Goal: Information Seeking & Learning: Get advice/opinions

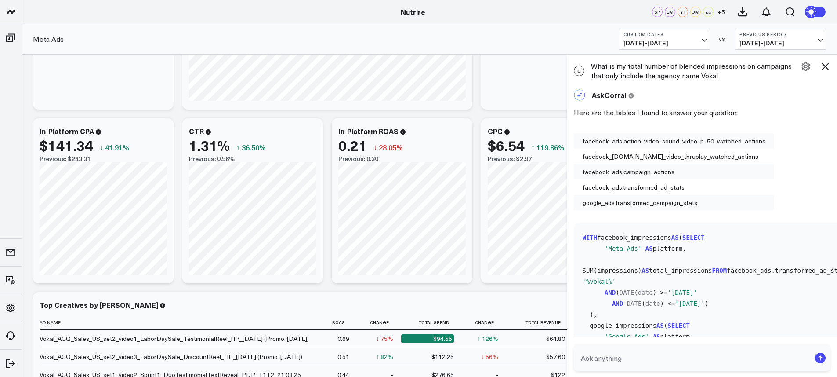
scroll to position [1925, 0]
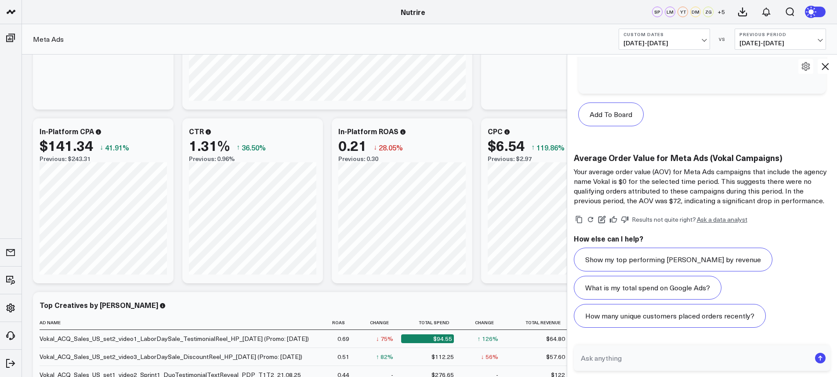
click at [660, 40] on span "09/01/25 - 09/07/25" at bounding box center [665, 43] width 82 height 7
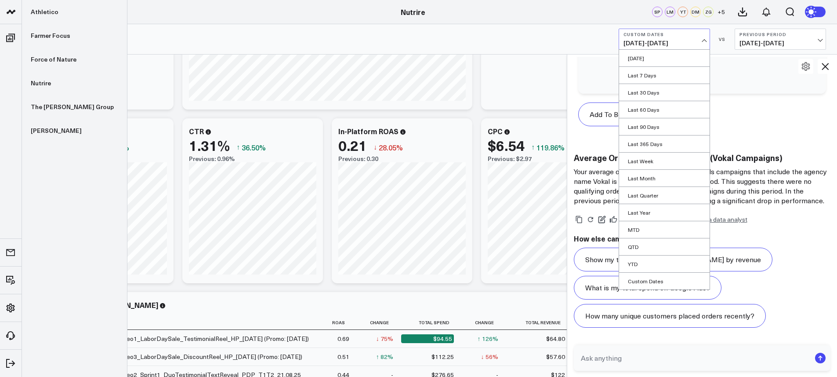
click at [15, 13] on icon at bounding box center [11, 12] width 11 height 11
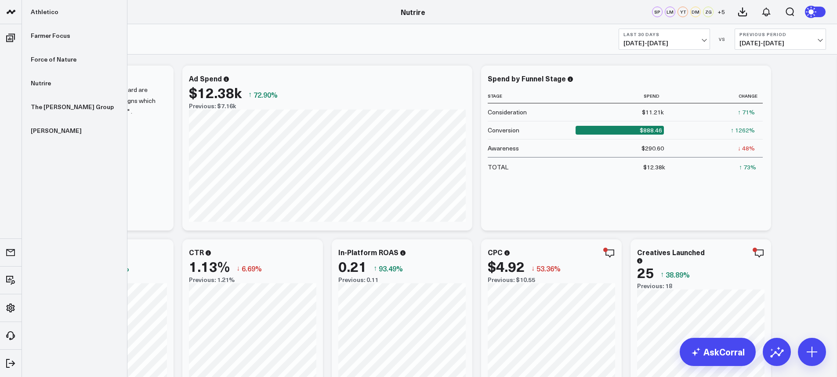
click at [13, 18] on link at bounding box center [11, 12] width 22 height 24
click at [55, 111] on link "The [PERSON_NAME] Group" at bounding box center [74, 107] width 105 height 24
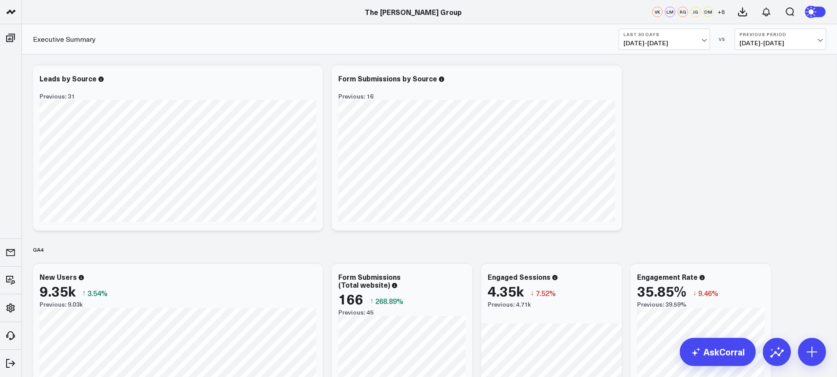
click at [659, 45] on span "08/10/25 - 09/08/25" at bounding box center [665, 43] width 82 height 7
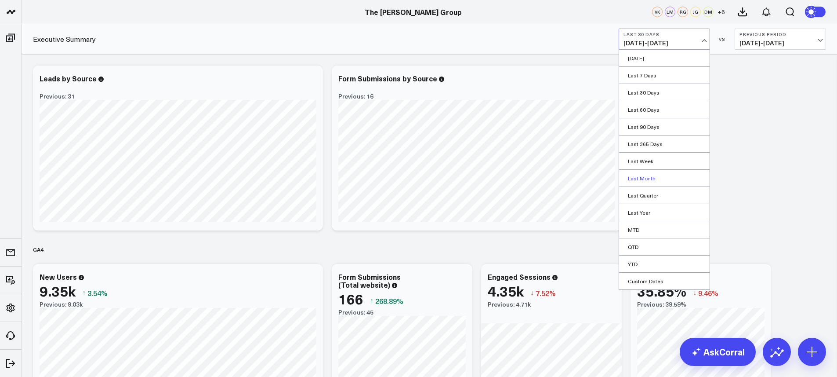
click at [650, 178] on link "Last Month" at bounding box center [664, 178] width 91 height 17
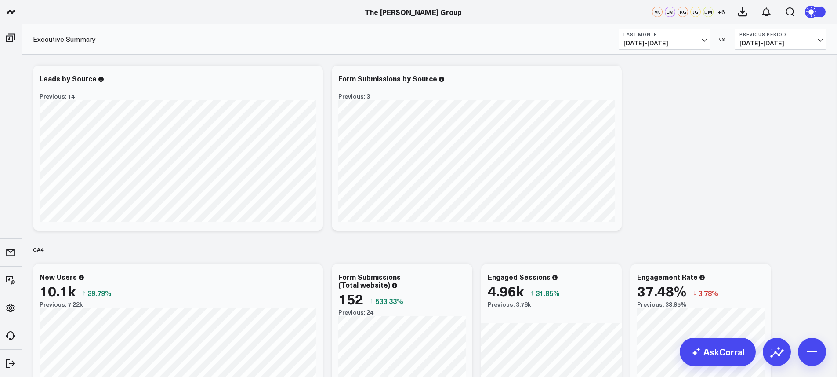
click at [763, 41] on span "07/01/25 - 07/31/25" at bounding box center [781, 43] width 82 height 7
click at [769, 11] on icon at bounding box center [766, 12] width 7 height 8
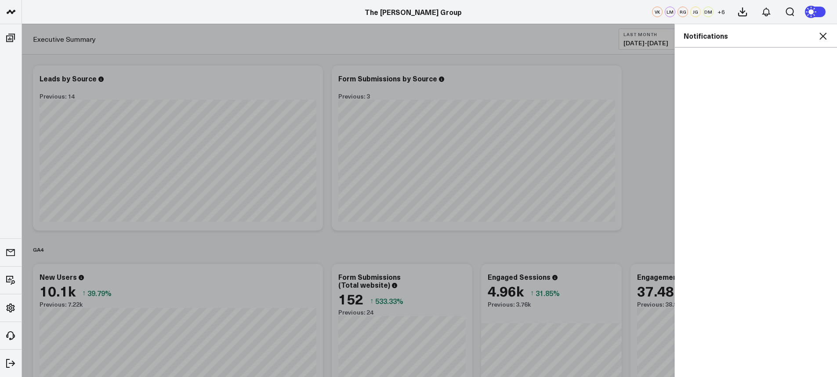
click at [826, 36] on icon at bounding box center [823, 36] width 11 height 11
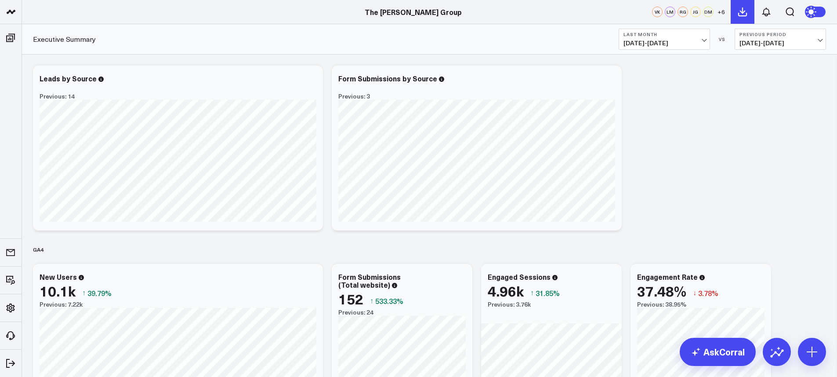
click at [735, 18] on button at bounding box center [743, 12] width 24 height 24
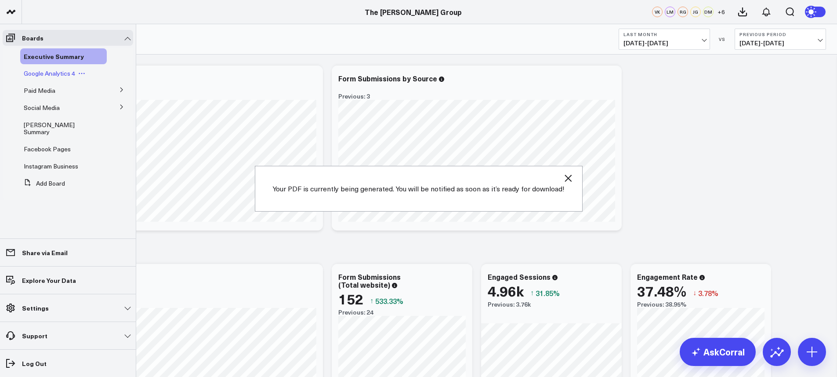
click at [47, 79] on div "Google Analytics 4" at bounding box center [63, 73] width 87 height 16
click at [42, 72] on span "Google Analytics 4" at bounding box center [49, 73] width 51 height 8
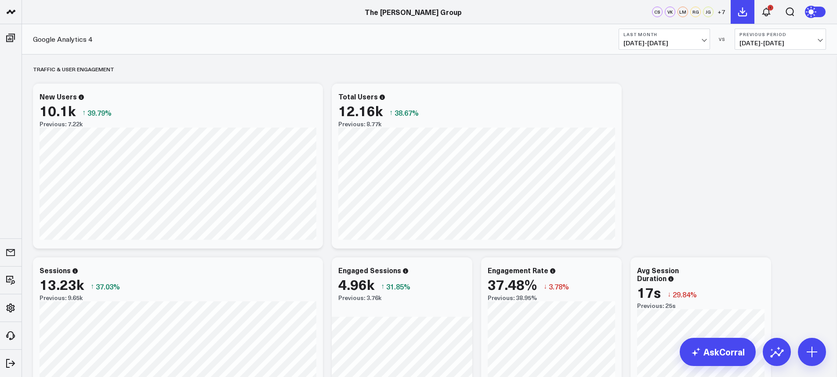
click at [743, 11] on icon at bounding box center [743, 12] width 8 height 8
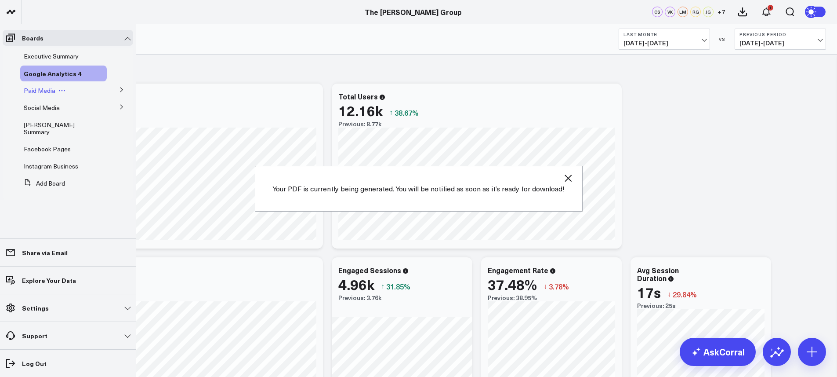
click at [36, 90] on span "Paid Media" at bounding box center [40, 90] width 32 height 8
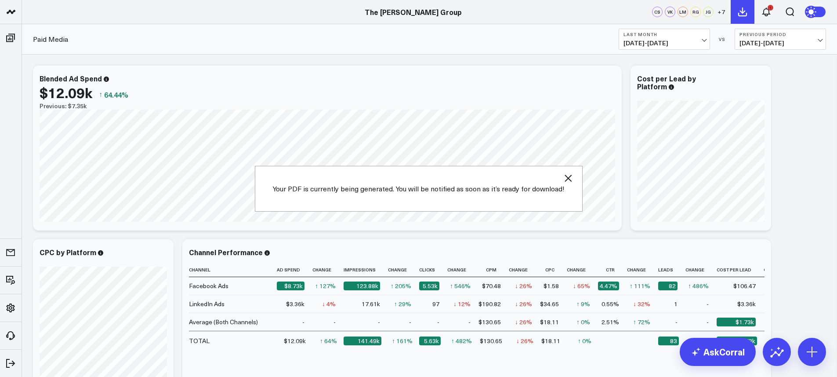
click at [741, 17] on icon at bounding box center [743, 12] width 11 height 11
click at [742, 11] on icon at bounding box center [743, 12] width 11 height 11
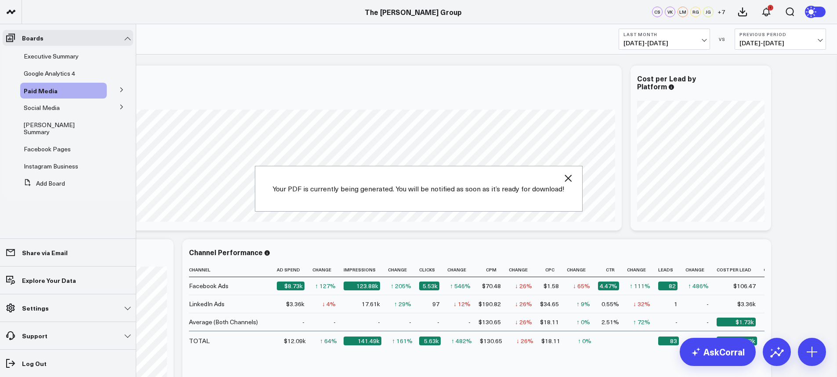
click at [122, 87] on icon at bounding box center [121, 89] width 5 height 5
click at [67, 104] on button at bounding box center [62, 106] width 13 height 7
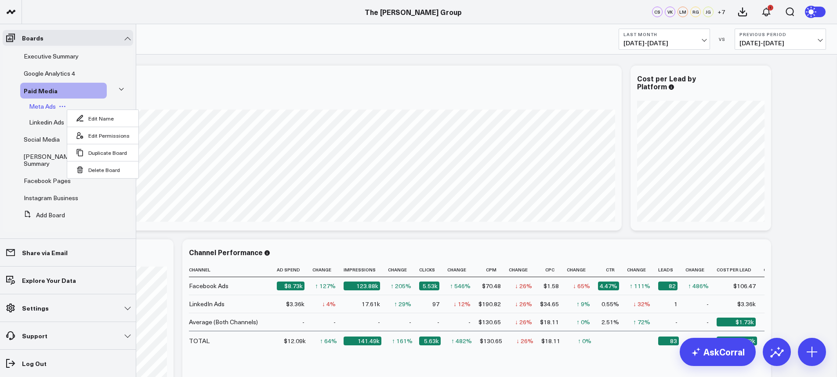
click at [41, 106] on span "Meta Ads" at bounding box center [42, 106] width 27 height 8
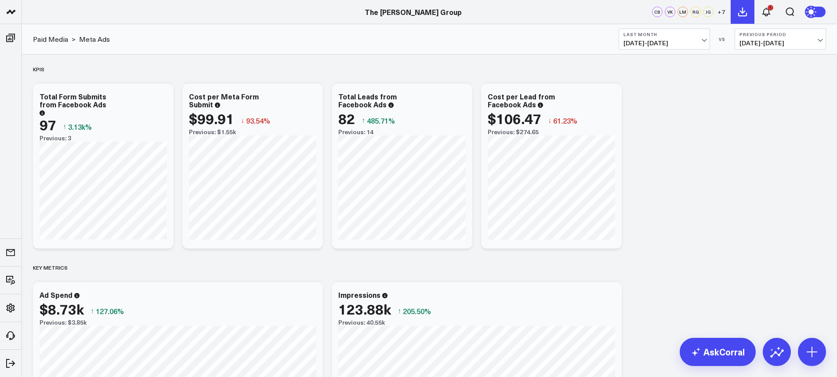
click at [741, 16] on icon at bounding box center [743, 12] width 8 height 8
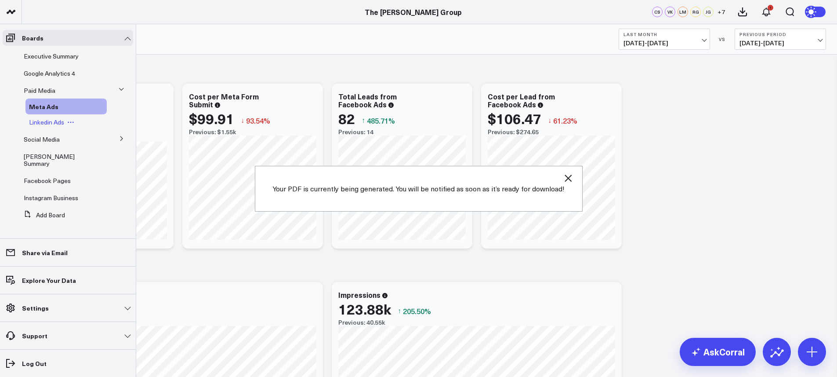
click at [42, 123] on span "Linkedin Ads" at bounding box center [46, 122] width 35 height 8
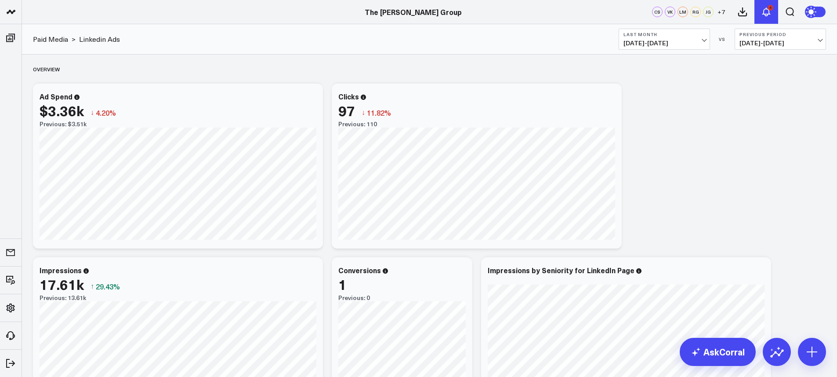
click at [767, 15] on icon at bounding box center [766, 12] width 11 height 11
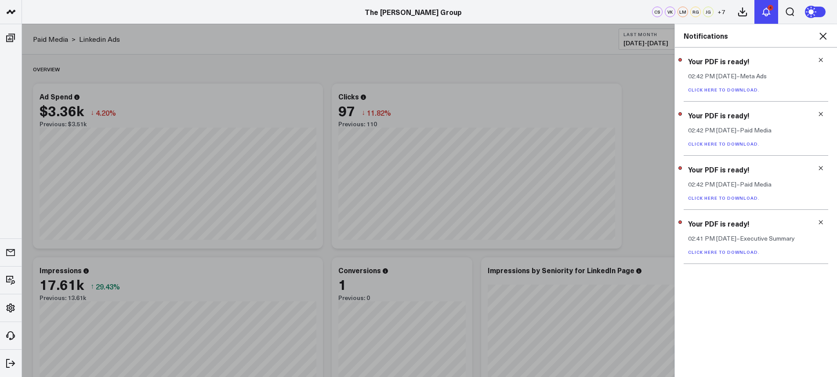
click at [767, 15] on icon at bounding box center [766, 12] width 11 height 11
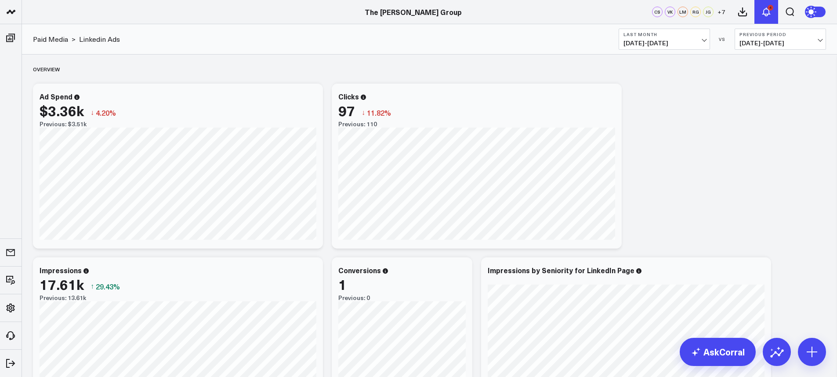
click at [767, 15] on icon at bounding box center [766, 12] width 11 height 11
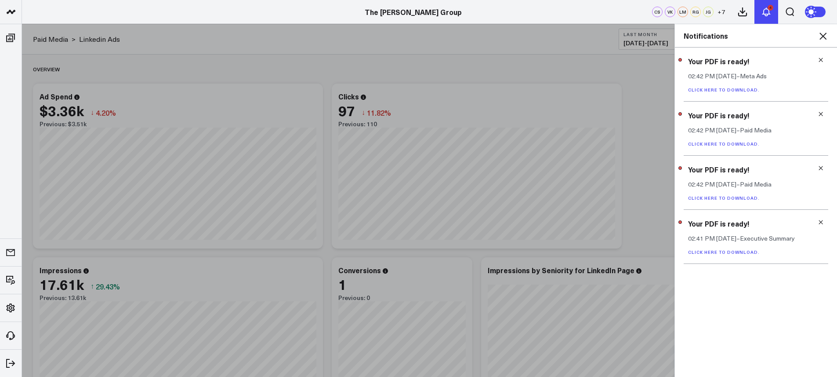
click at [767, 15] on icon at bounding box center [766, 12] width 11 height 11
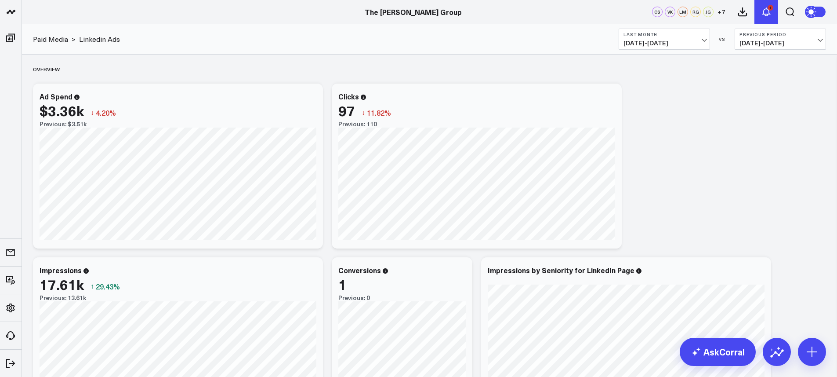
click at [761, 16] on icon at bounding box center [766, 12] width 11 height 11
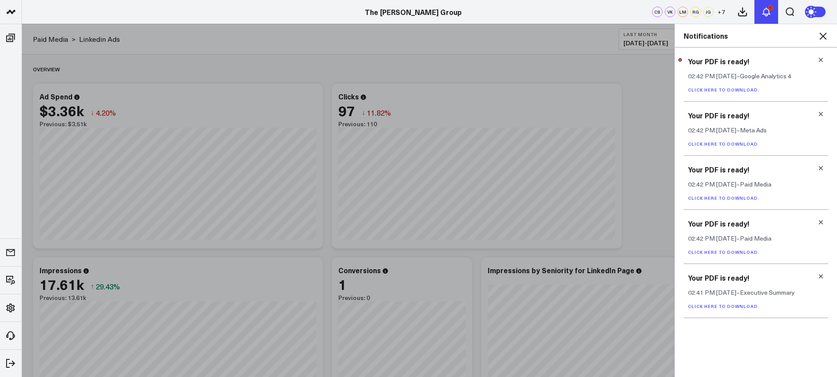
click at [761, 16] on icon at bounding box center [766, 12] width 11 height 11
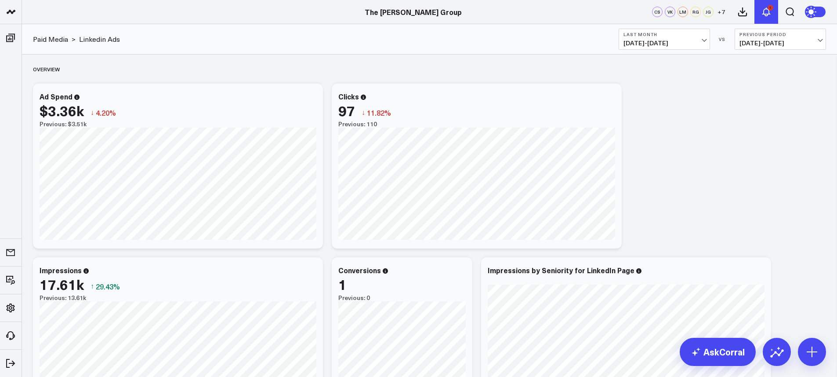
click at [761, 16] on icon at bounding box center [766, 12] width 11 height 11
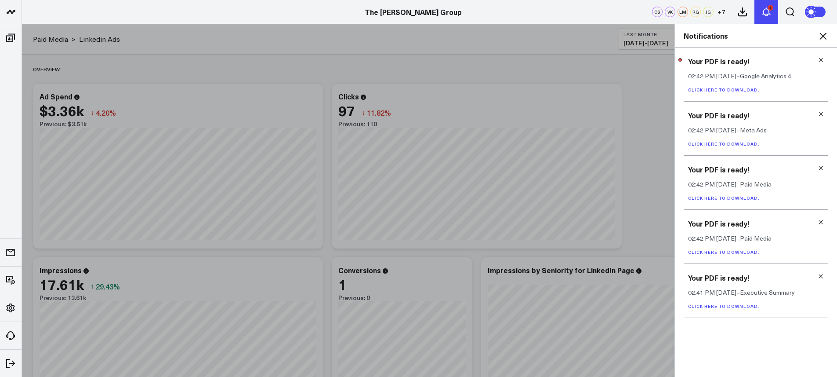
click at [761, 16] on icon at bounding box center [766, 12] width 11 height 11
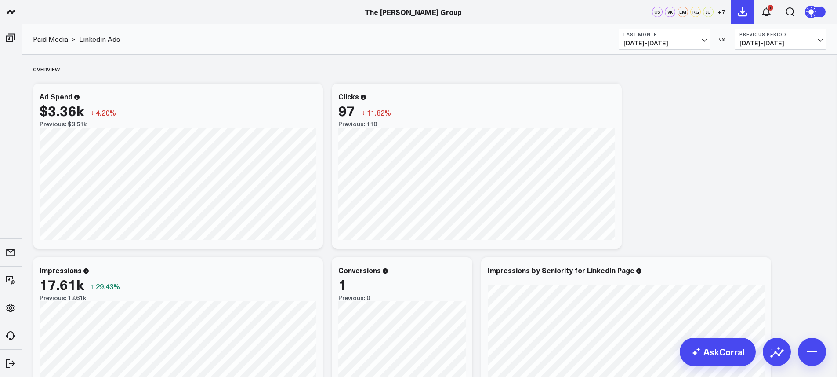
click at [738, 10] on icon at bounding box center [743, 12] width 11 height 11
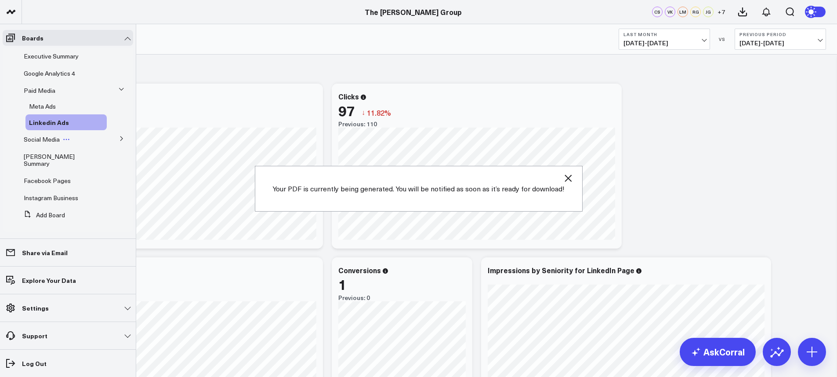
click at [47, 140] on span "Social Media" at bounding box center [42, 139] width 36 height 8
click at [44, 141] on span "Social Media" at bounding box center [42, 139] width 36 height 8
click at [119, 141] on icon at bounding box center [121, 138] width 5 height 5
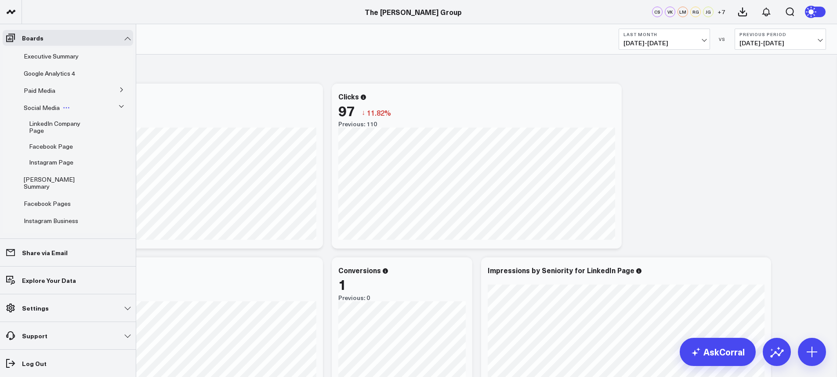
click at [47, 110] on span "Social Media" at bounding box center [42, 107] width 36 height 8
click at [49, 122] on span "LinkedIn Company Page" at bounding box center [54, 126] width 51 height 15
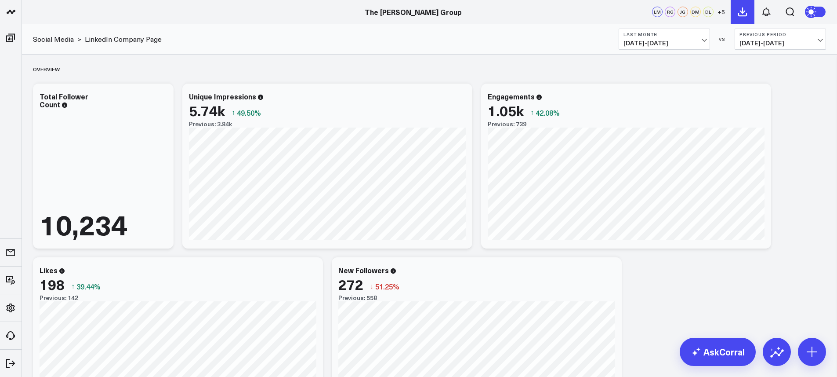
click at [743, 11] on icon at bounding box center [743, 12] width 8 height 8
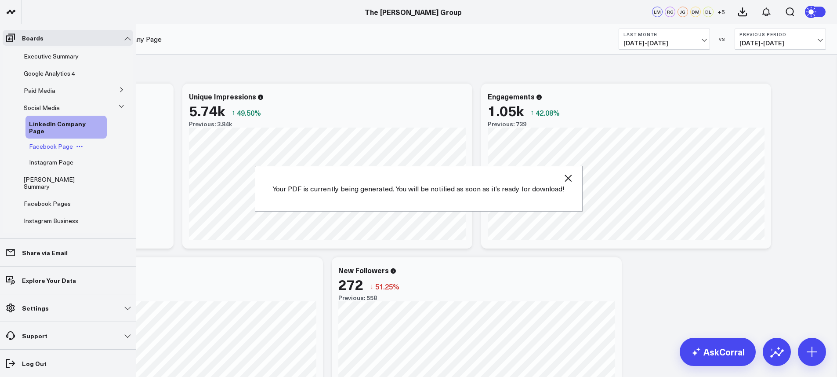
click at [41, 149] on span "Facebook Page" at bounding box center [51, 146] width 44 height 8
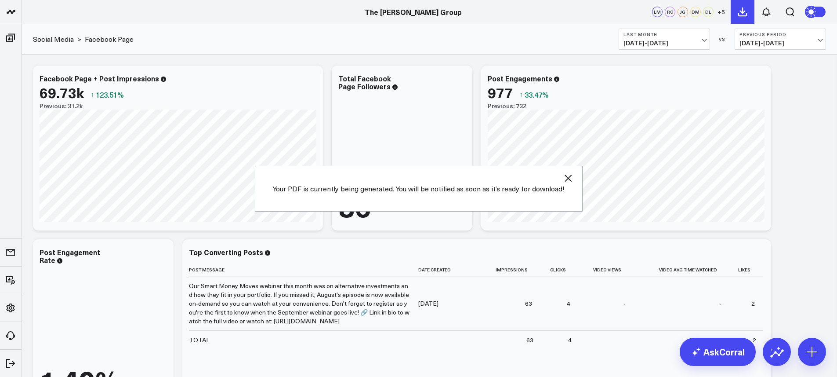
click at [746, 17] on button at bounding box center [743, 12] width 24 height 24
click at [737, 14] on button at bounding box center [743, 12] width 24 height 24
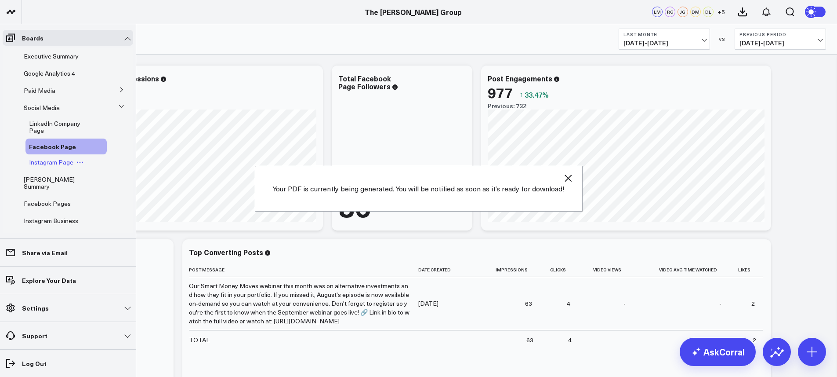
click at [56, 160] on span "Instagram Page" at bounding box center [51, 162] width 44 height 8
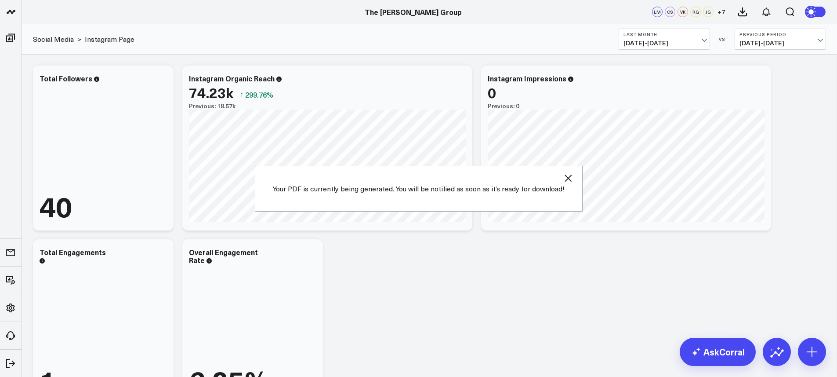
click at [570, 179] on icon "button" at bounding box center [568, 178] width 11 height 11
click at [741, 16] on icon at bounding box center [743, 12] width 8 height 8
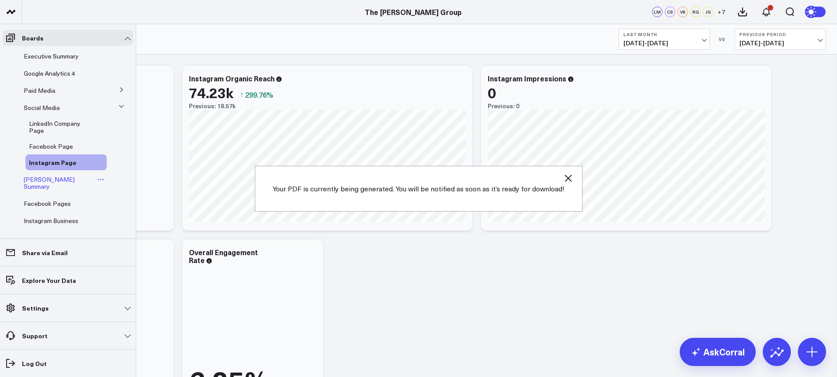
click at [40, 180] on span "[PERSON_NAME] Summary" at bounding box center [49, 182] width 51 height 15
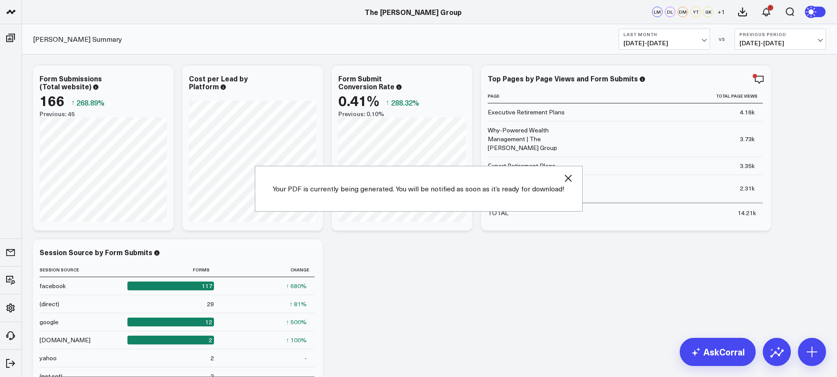
click at [575, 182] on div "Your PDF is currently being generated. You will be notified as soon as it’s rea…" at bounding box center [419, 189] width 328 height 46
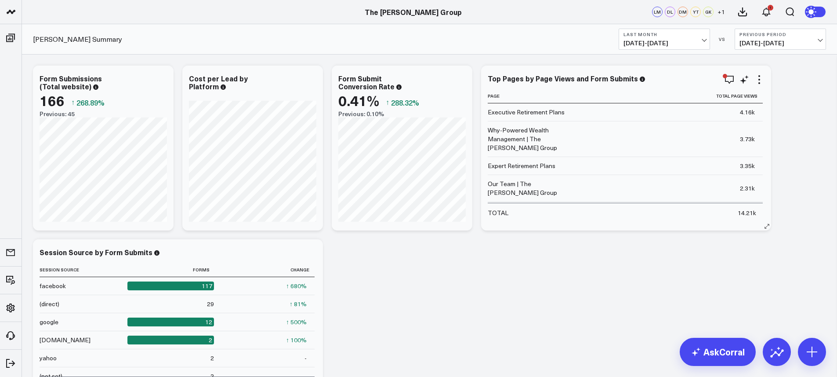
click at [566, 178] on td "Our Team | The [PERSON_NAME] Group" at bounding box center [532, 188] width 88 height 27
click at [745, 12] on icon at bounding box center [743, 12] width 11 height 11
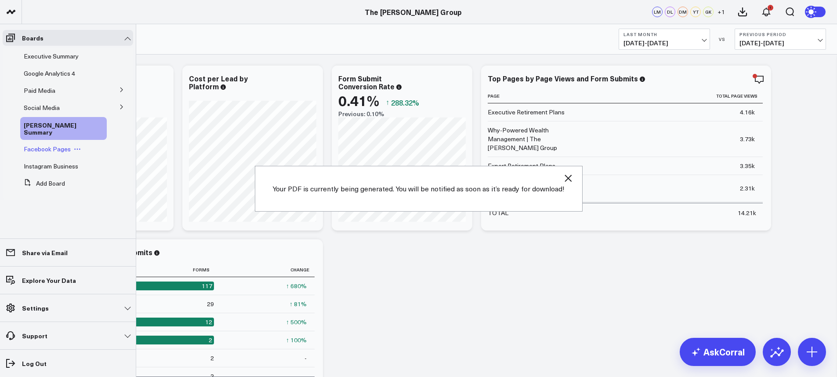
click at [39, 145] on span "Facebook Pages" at bounding box center [47, 149] width 47 height 8
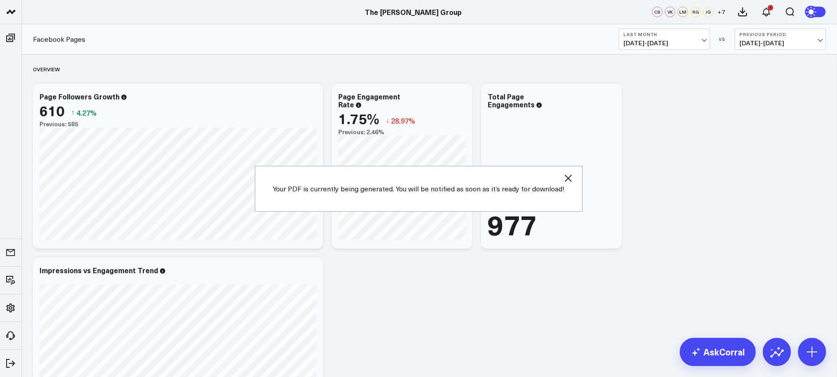
click at [559, 181] on div "Your PDF is currently being generated. You will be notified as soon as it’s rea…" at bounding box center [419, 189] width 328 height 46
click at [564, 186] on div "Your PDF is currently being generated. You will be notified as soon as it’s rea…" at bounding box center [419, 189] width 328 height 46
click at [568, 178] on div "977" at bounding box center [551, 174] width 127 height 129
click at [743, 8] on icon at bounding box center [743, 12] width 11 height 11
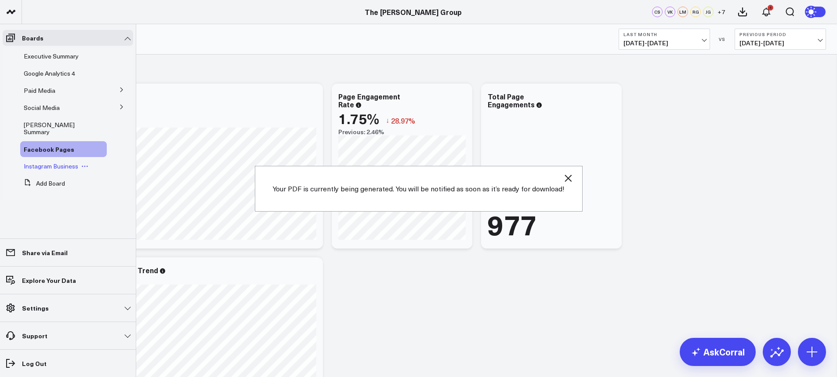
click at [47, 162] on span "Instagram Business" at bounding box center [51, 166] width 55 height 8
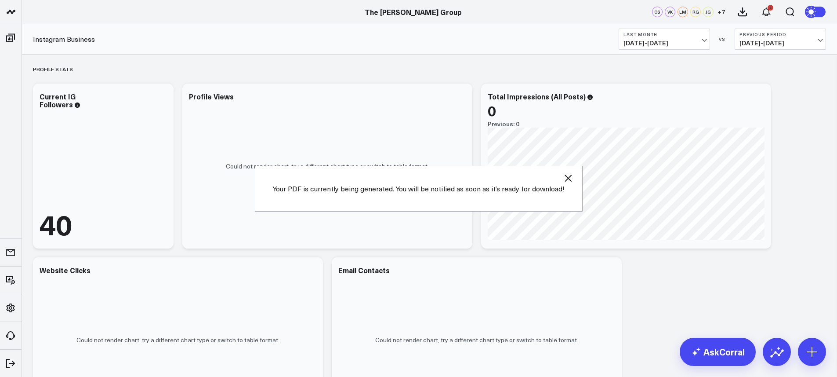
click at [569, 182] on icon "button" at bounding box center [568, 178] width 11 height 11
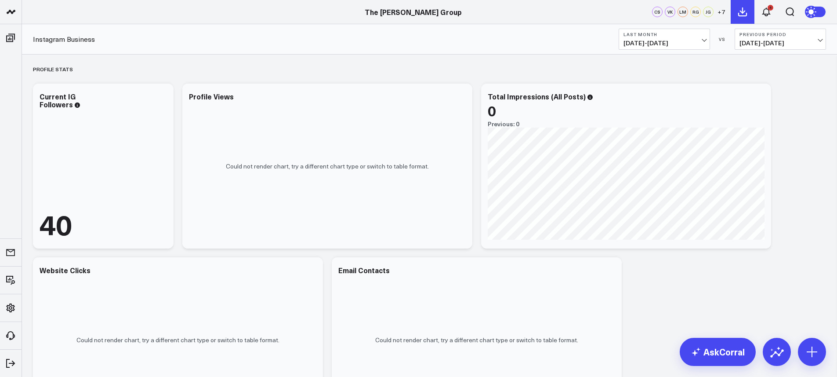
click at [745, 13] on icon at bounding box center [743, 12] width 11 height 11
click at [768, 13] on icon at bounding box center [766, 12] width 11 height 11
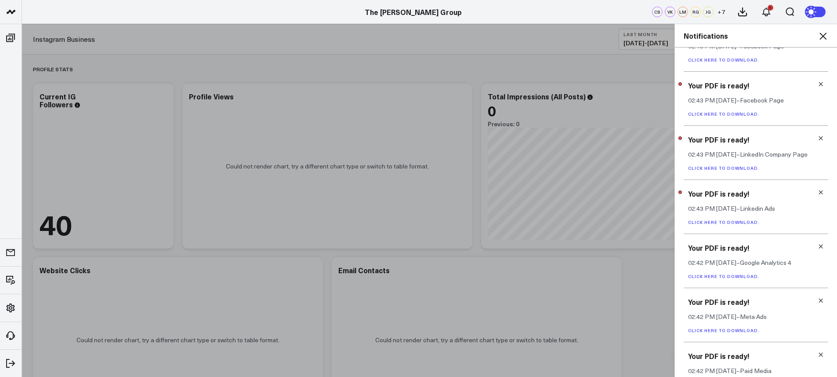
scroll to position [374, 0]
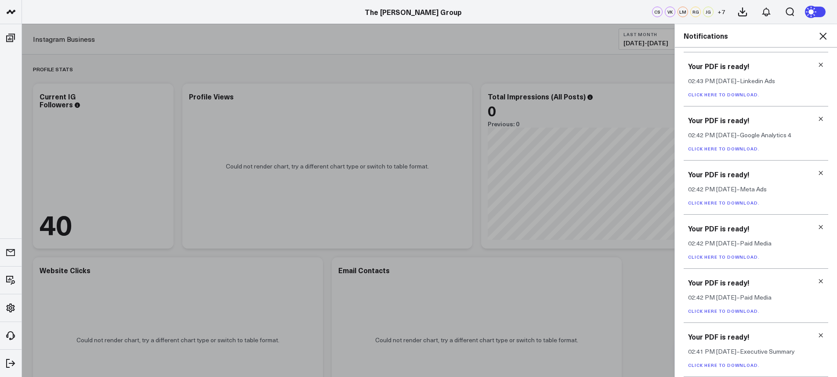
click at [724, 364] on link "Click here to download." at bounding box center [724, 365] width 72 height 6
click at [818, 335] on icon at bounding box center [821, 335] width 6 height 6
click at [721, 364] on link "Click here to download." at bounding box center [724, 365] width 72 height 6
click at [820, 337] on div "Your PDF is ready! 02:42 PM Today – Paid Media Click here to download." at bounding box center [756, 350] width 145 height 54
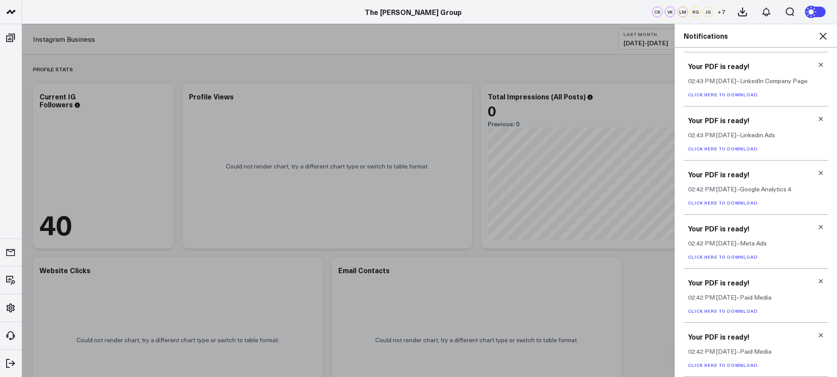
click at [819, 335] on icon at bounding box center [821, 335] width 6 height 6
click at [737, 362] on link "Click here to download." at bounding box center [724, 365] width 72 height 6
click at [818, 334] on icon at bounding box center [821, 335] width 6 height 6
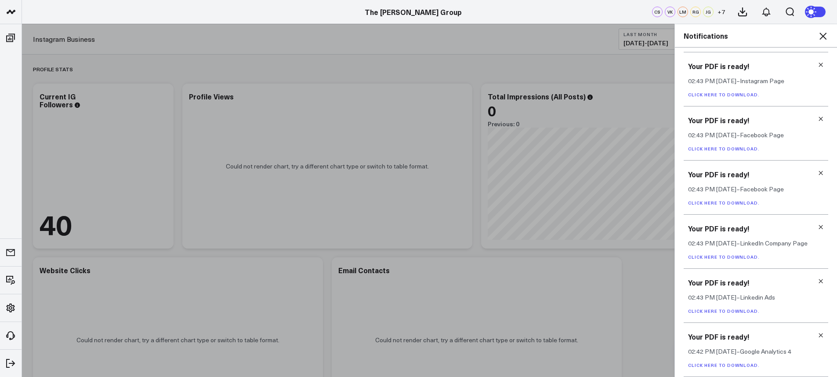
scroll to position [157, 0]
click at [737, 366] on link "Click here to download." at bounding box center [724, 365] width 72 height 6
click at [819, 334] on icon at bounding box center [821, 335] width 4 height 4
click at [736, 363] on link "Click here to download." at bounding box center [724, 365] width 72 height 6
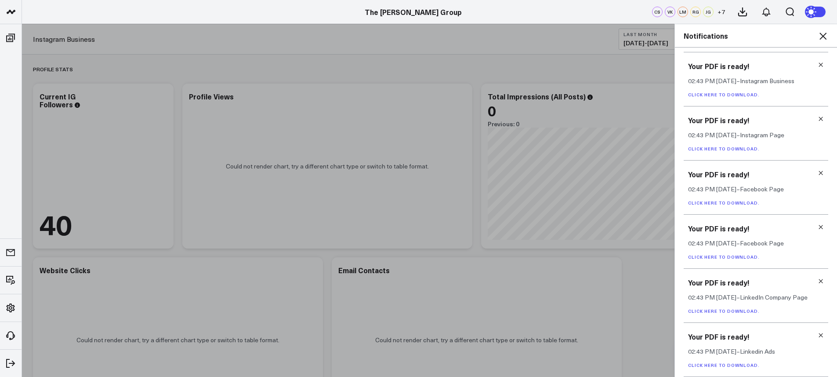
click at [818, 335] on icon at bounding box center [821, 335] width 6 height 6
click at [731, 366] on link "Click here to download." at bounding box center [724, 365] width 72 height 6
click at [818, 335] on icon at bounding box center [821, 335] width 6 height 6
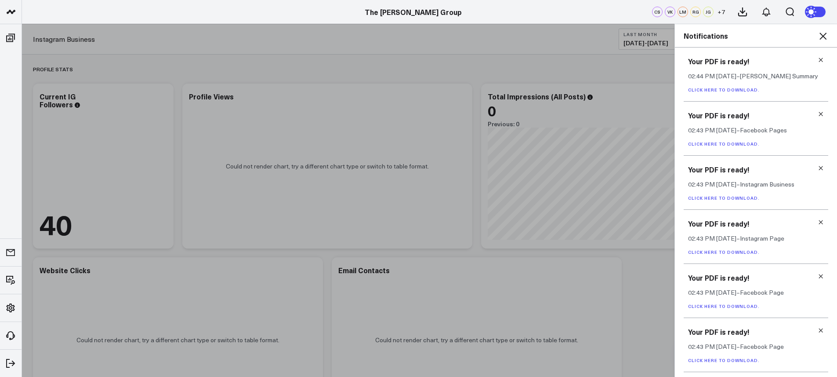
scroll to position [0, 0]
click at [734, 360] on link "Click here to download." at bounding box center [724, 360] width 72 height 6
click at [822, 334] on h3 "Your PDF is ready!" at bounding box center [756, 332] width 136 height 10
click at [822, 330] on icon at bounding box center [821, 330] width 6 height 6
click at [820, 275] on icon at bounding box center [821, 276] width 4 height 4
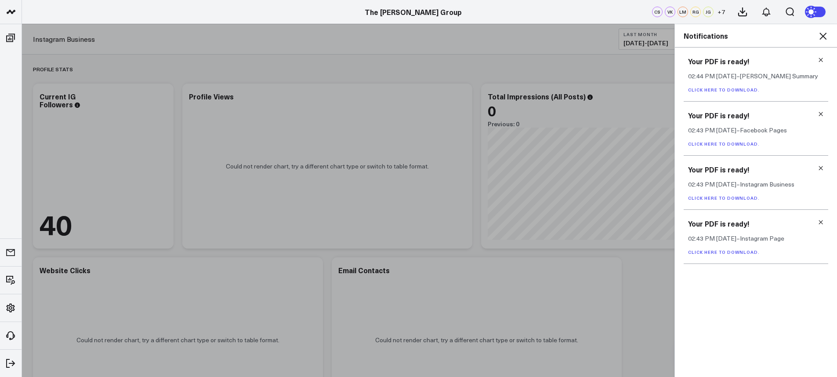
click at [732, 253] on link "Click here to download." at bounding box center [724, 252] width 72 height 6
click at [826, 218] on div "Your PDF is ready! 02:43 PM Today – Instagram Page Click here to download." at bounding box center [756, 237] width 145 height 54
click at [824, 221] on div "Your PDF is ready! 02:43 PM Today – Instagram Page Click here to download." at bounding box center [756, 237] width 145 height 54
click at [822, 222] on icon at bounding box center [821, 222] width 6 height 6
click at [734, 200] on link "Click here to download." at bounding box center [724, 198] width 72 height 6
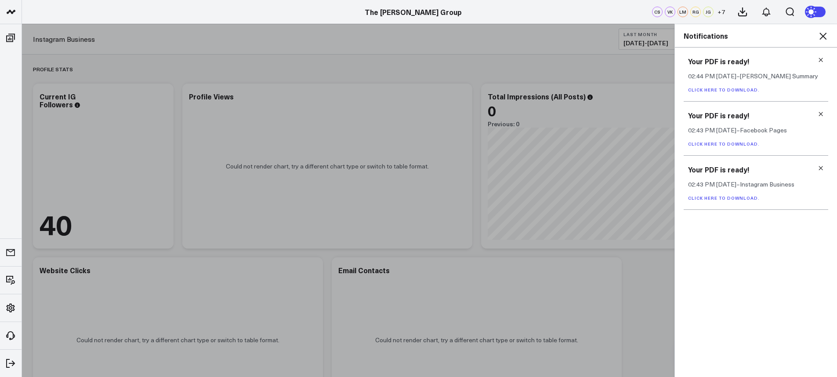
click at [821, 166] on icon at bounding box center [821, 168] width 6 height 6
click at [739, 142] on link "Click here to download." at bounding box center [724, 144] width 72 height 6
click at [824, 116] on icon at bounding box center [821, 114] width 6 height 6
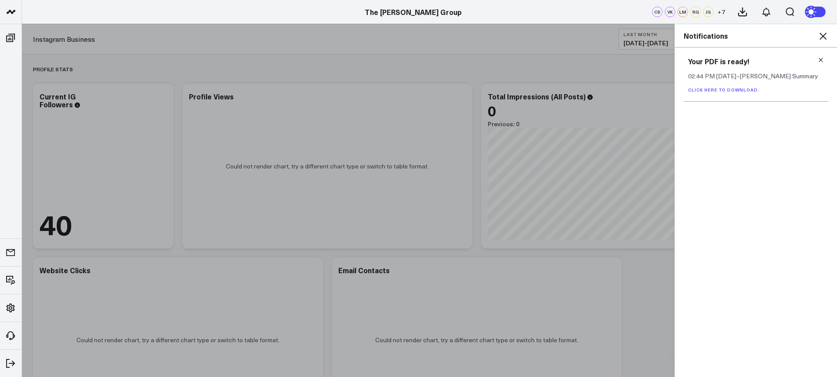
click at [754, 87] on link "Click here to download." at bounding box center [724, 90] width 72 height 6
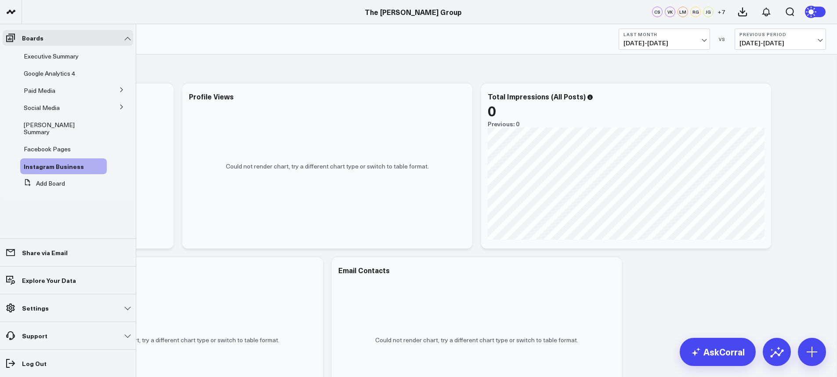
click at [122, 87] on icon at bounding box center [121, 89] width 5 height 5
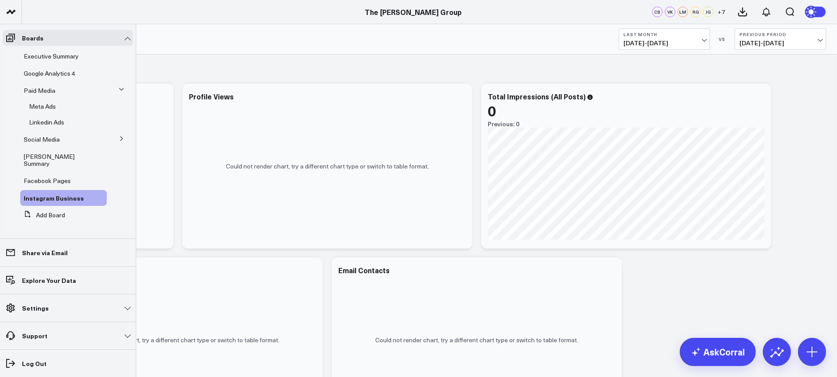
click at [118, 140] on button at bounding box center [121, 137] width 23 height 13
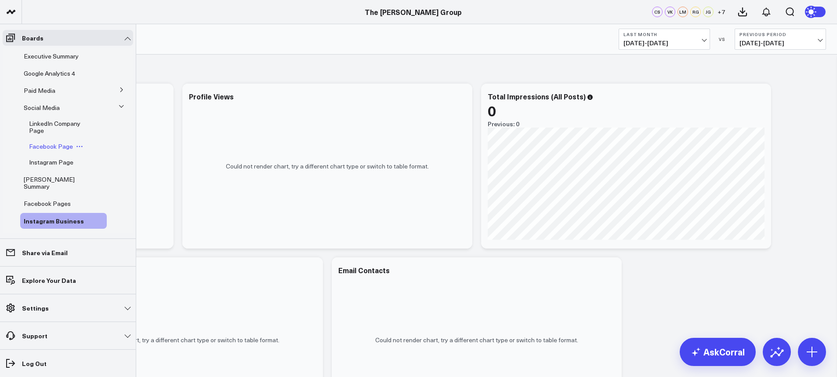
click at [69, 142] on span "Facebook Page" at bounding box center [51, 146] width 44 height 8
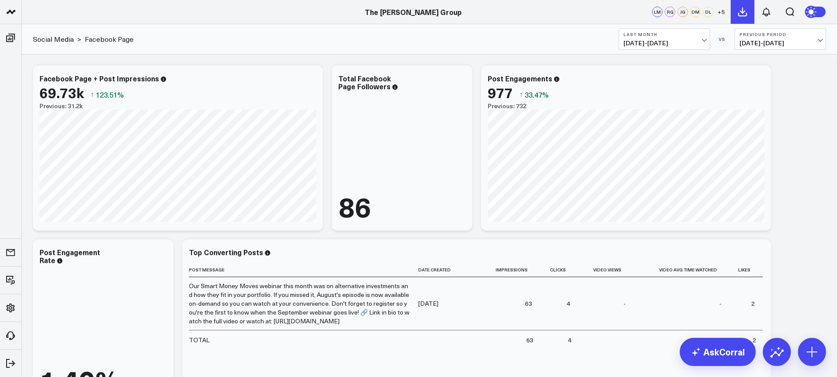
click at [747, 10] on icon at bounding box center [743, 12] width 11 height 11
click at [774, 11] on button at bounding box center [767, 12] width 24 height 24
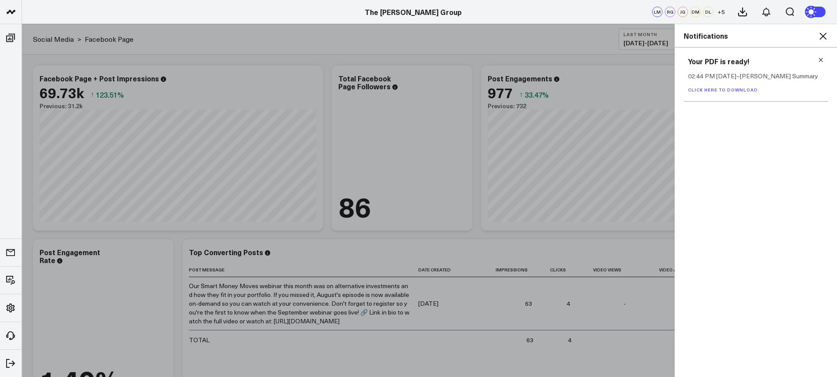
click at [822, 62] on icon at bounding box center [821, 60] width 6 height 6
click at [829, 36] on div "Notifications" at bounding box center [756, 35] width 162 height 23
click at [825, 37] on icon at bounding box center [823, 36] width 7 height 7
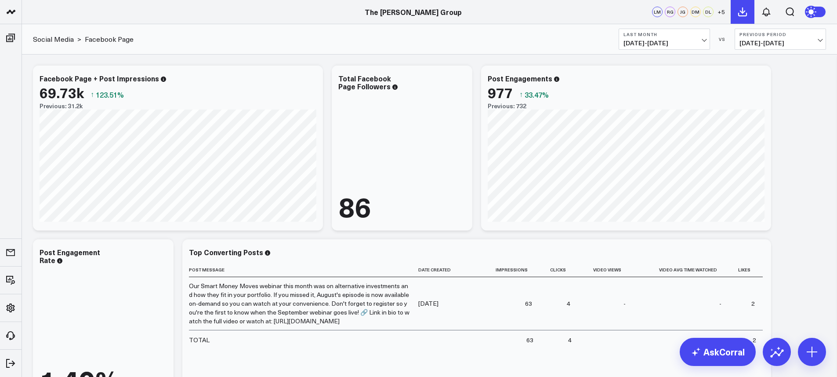
click at [739, 5] on button at bounding box center [743, 12] width 24 height 24
click at [758, 11] on button "2" at bounding box center [767, 12] width 24 height 24
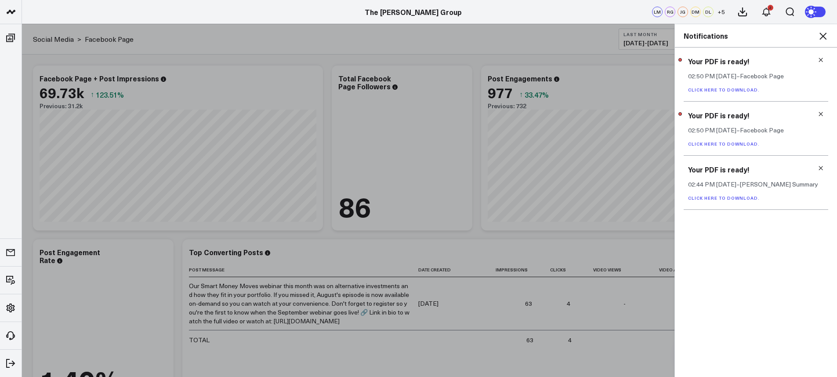
click at [741, 91] on link "Click here to download." at bounding box center [724, 90] width 72 height 6
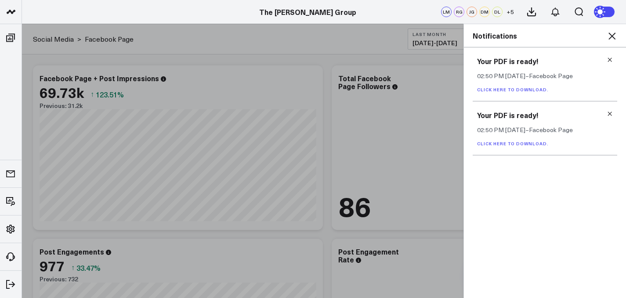
click at [611, 38] on icon at bounding box center [612, 36] width 7 height 7
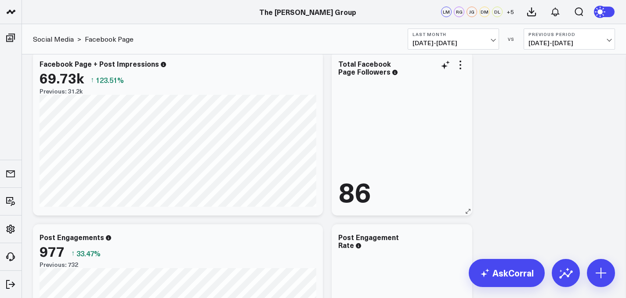
scroll to position [16, 0]
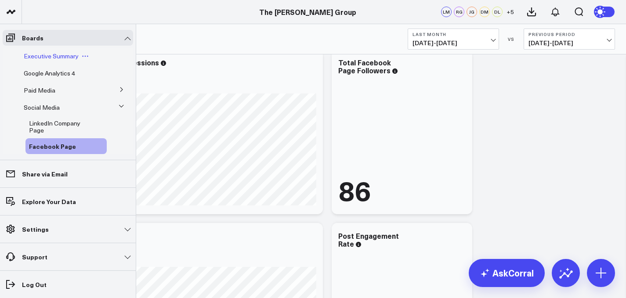
click at [41, 53] on span "Executive Summary" at bounding box center [51, 56] width 55 height 8
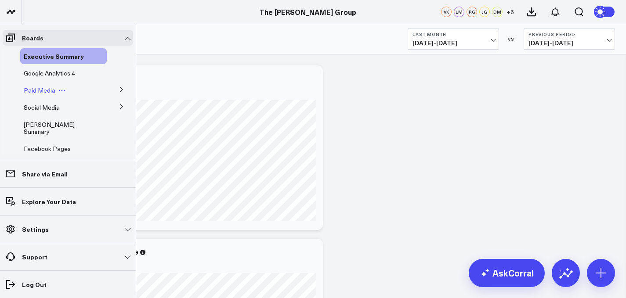
click at [44, 89] on span "Paid Media" at bounding box center [40, 90] width 32 height 8
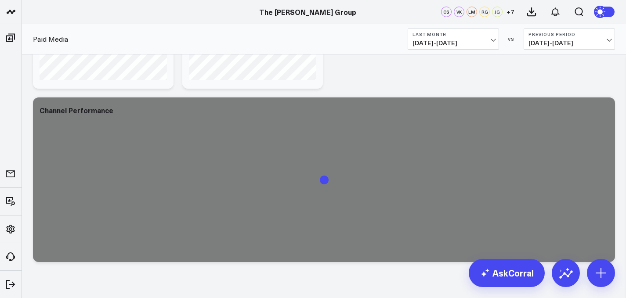
scroll to position [300, 0]
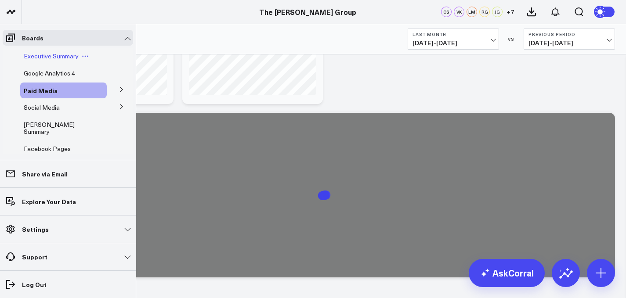
click at [48, 57] on span "Executive Summary" at bounding box center [51, 56] width 55 height 8
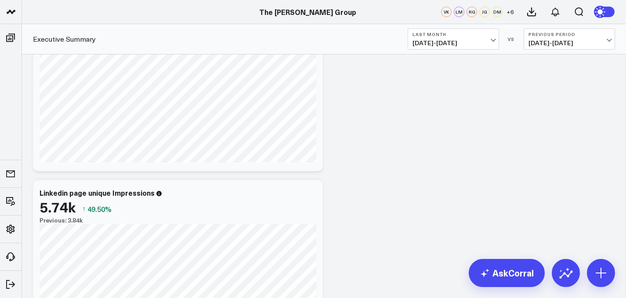
scroll to position [1427, 0]
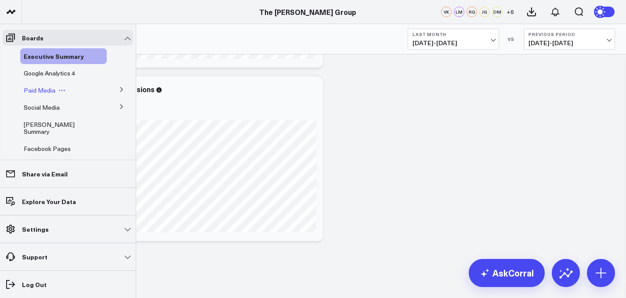
click at [44, 92] on span "Paid Media" at bounding box center [40, 90] width 32 height 8
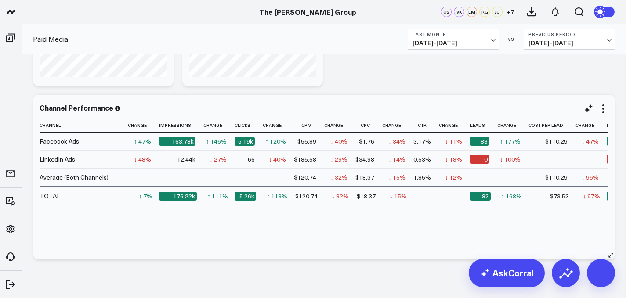
scroll to position [336, 0]
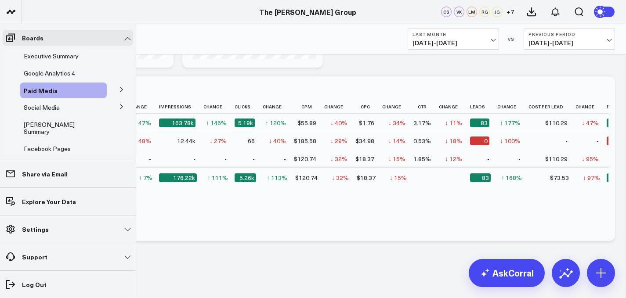
click at [119, 89] on icon at bounding box center [121, 89] width 5 height 5
click at [48, 108] on span "Meta Ads" at bounding box center [42, 106] width 27 height 8
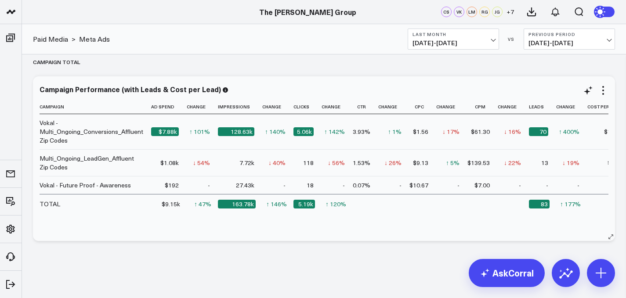
scroll to position [0, 42]
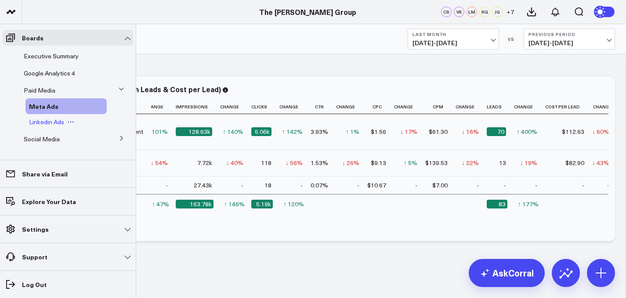
click at [45, 122] on span "Linkedin Ads" at bounding box center [46, 122] width 35 height 8
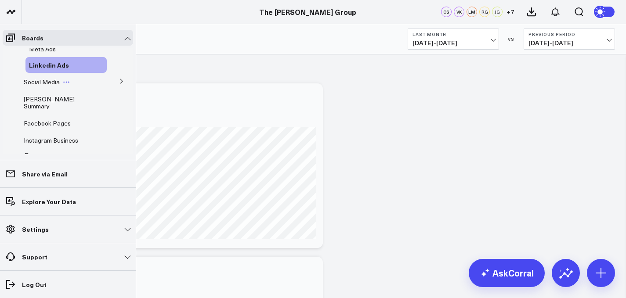
scroll to position [65, 0]
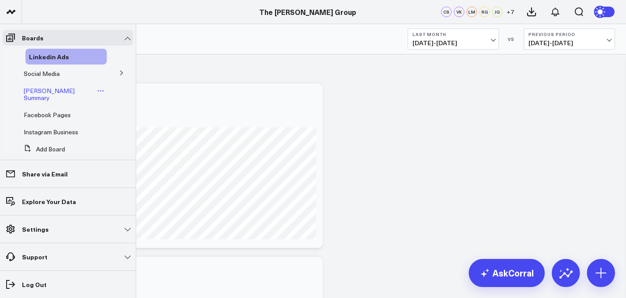
click at [51, 95] on span "[PERSON_NAME] Summary" at bounding box center [49, 94] width 51 height 15
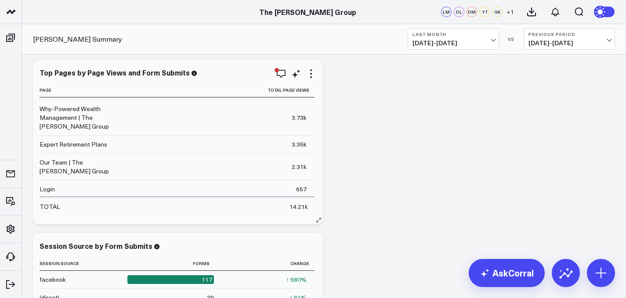
scroll to position [17, 0]
click at [281, 74] on icon "button" at bounding box center [281, 74] width 11 height 11
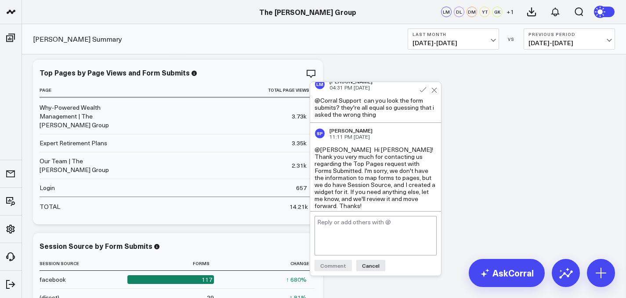
scroll to position [11, 0]
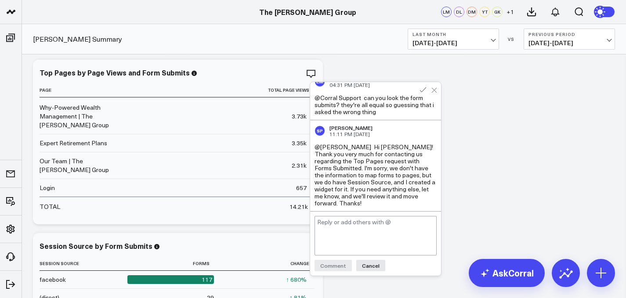
click at [437, 92] on icon at bounding box center [435, 90] width 6 height 6
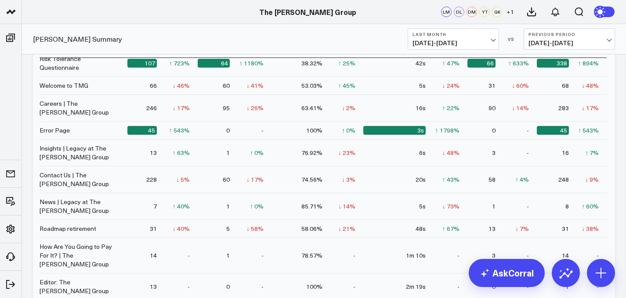
scroll to position [1204, 0]
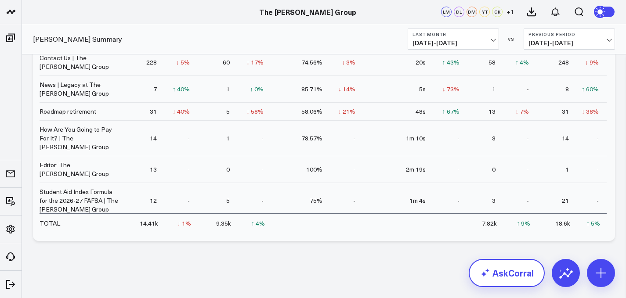
click at [509, 271] on link "AskCorral" at bounding box center [507, 273] width 76 height 28
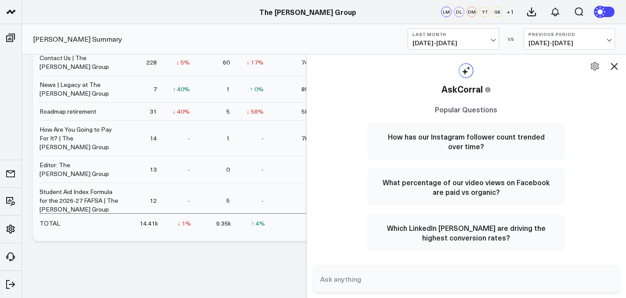
click at [403, 284] on textarea at bounding box center [459, 280] width 282 height 16
type textarea "what is the blended total of pageviews"
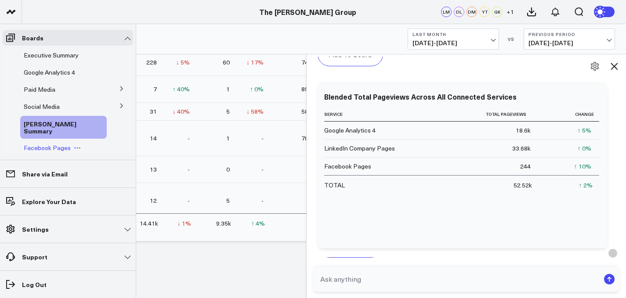
scroll to position [0, 0]
click at [53, 71] on span "Google Analytics 4" at bounding box center [49, 73] width 51 height 8
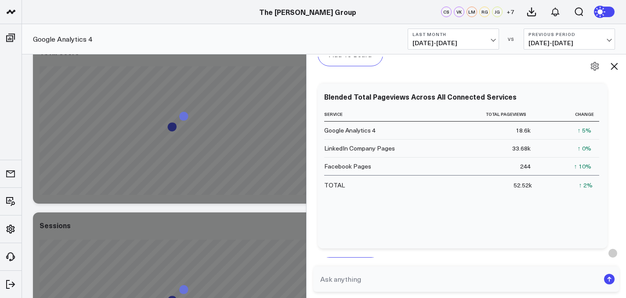
scroll to position [222, 0]
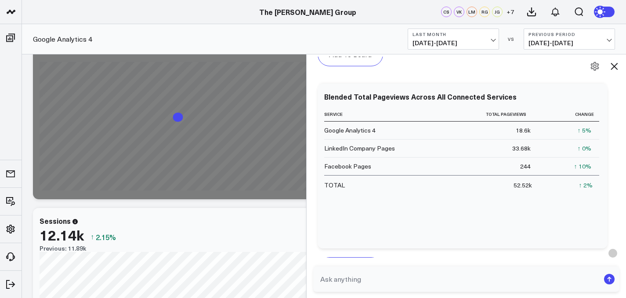
click at [620, 69] on button at bounding box center [614, 66] width 15 height 15
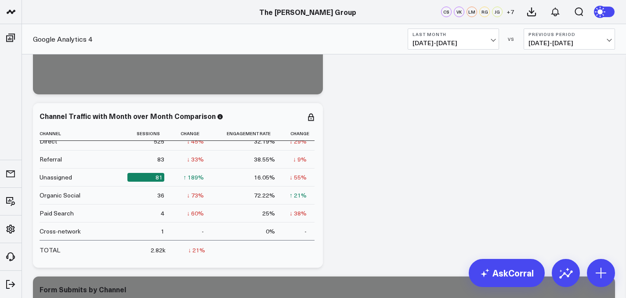
scroll to position [3454, 0]
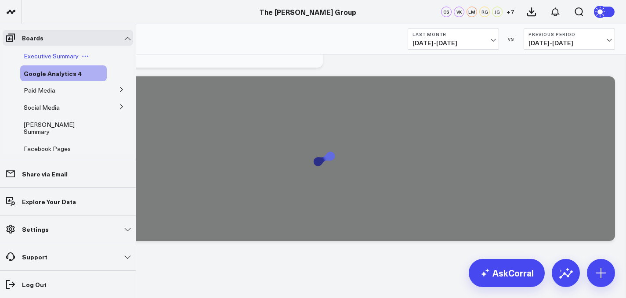
click at [45, 59] on span "Executive Summary" at bounding box center [51, 56] width 55 height 8
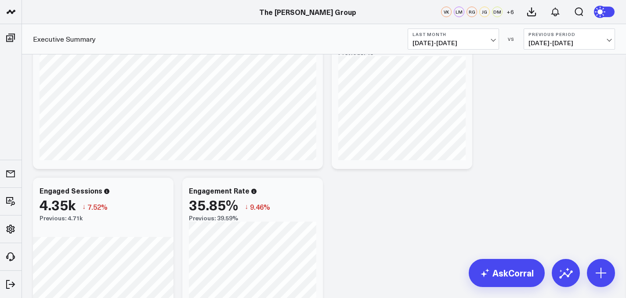
scroll to position [460, 0]
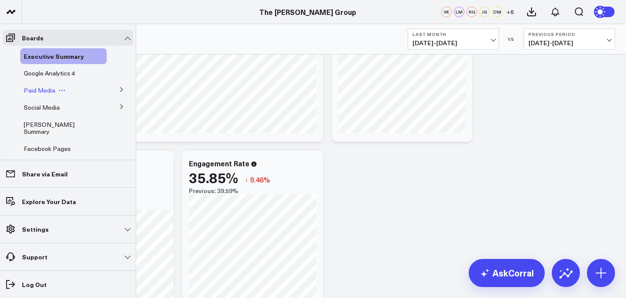
click at [49, 91] on span "Paid Media" at bounding box center [40, 90] width 32 height 8
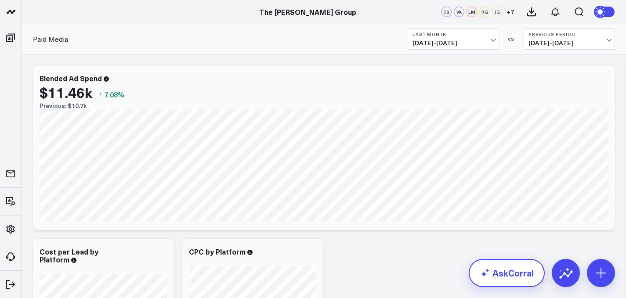
click at [519, 267] on link "AskCorral" at bounding box center [507, 273] width 76 height 28
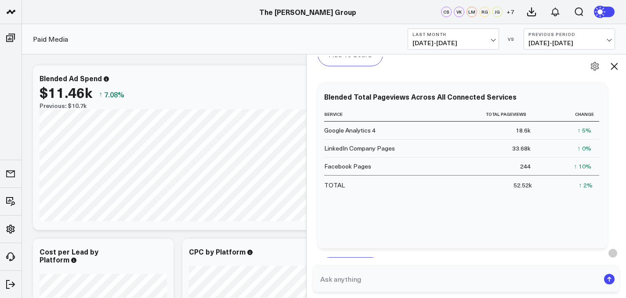
click at [419, 288] on form at bounding box center [466, 279] width 307 height 25
click at [418, 284] on textarea at bounding box center [459, 280] width 282 height 16
type textarea "What is my blended pageviews"
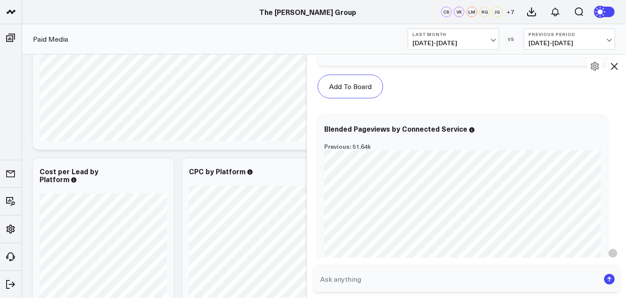
scroll to position [1879, 0]
click at [430, 282] on textarea at bounding box center [459, 280] width 282 height 16
click at [413, 279] on textarea "Do just meta and l" at bounding box center [459, 280] width 282 height 16
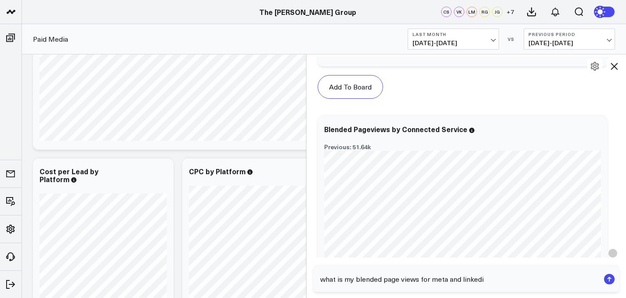
type textarea "what is my blended page views for meta and linkedin"
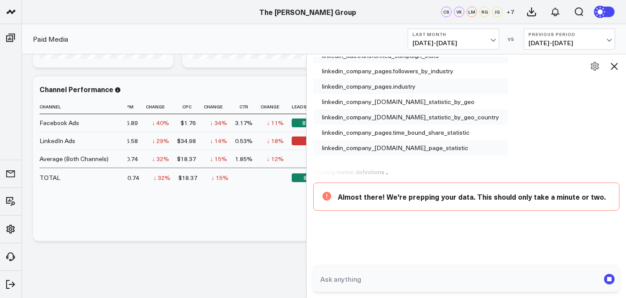
scroll to position [257, 0]
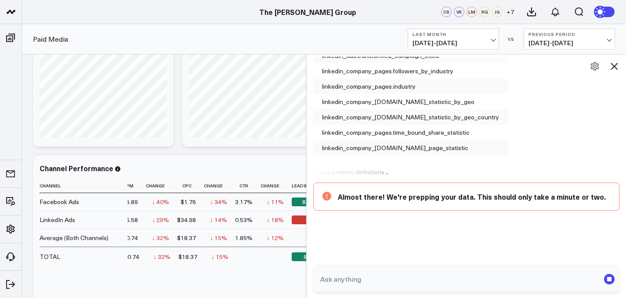
click at [197, 164] on div "Channel Performance Channel Ad Spend Change Impressions Change Clicks Change Cp…" at bounding box center [324, 238] width 582 height 165
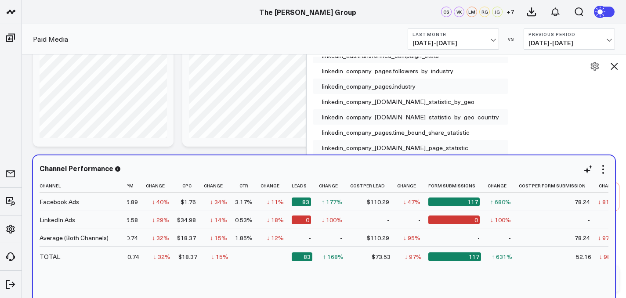
click at [229, 168] on div "Channel Performance" at bounding box center [324, 168] width 569 height 8
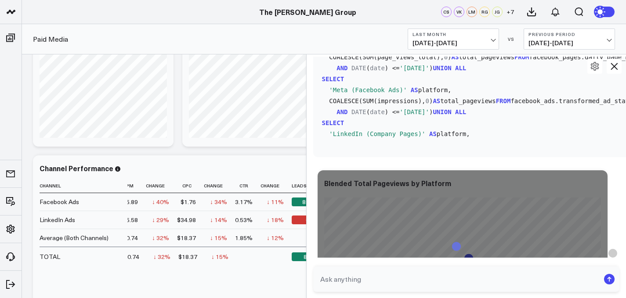
scroll to position [2506, 0]
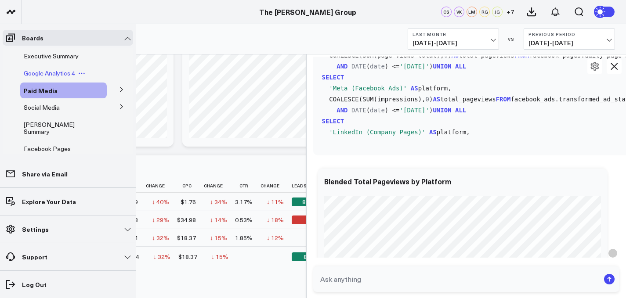
click at [40, 70] on span "Google Analytics 4" at bounding box center [49, 73] width 51 height 8
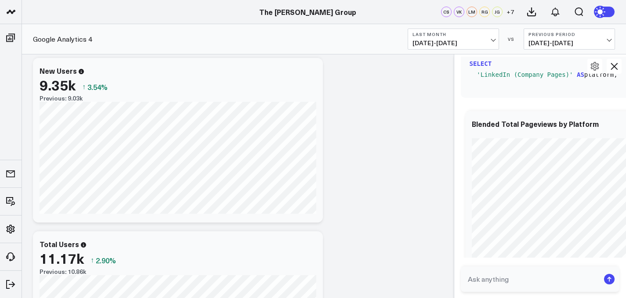
scroll to position [2590, 0]
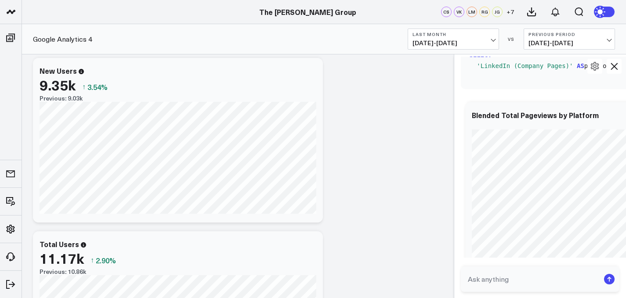
drag, startPoint x: 310, startPoint y: 89, endPoint x: 490, endPoint y: 86, distance: 179.8
click at [456, 86] on div at bounding box center [454, 176] width 4 height 244
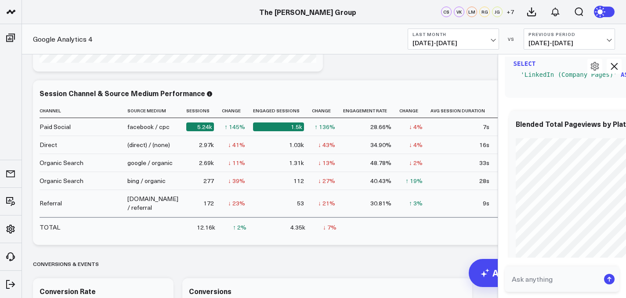
scroll to position [2609, 0]
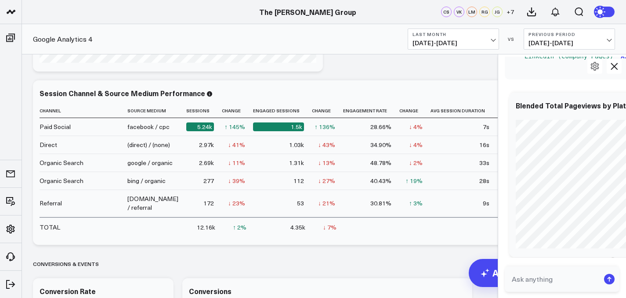
drag, startPoint x: 491, startPoint y: 146, endPoint x: 535, endPoint y: 148, distance: 44.0
click at [535, 148] on div "G what is the blended total of pageviews AskCorral This feature is experimental…" at bounding box center [562, 176] width 129 height 244
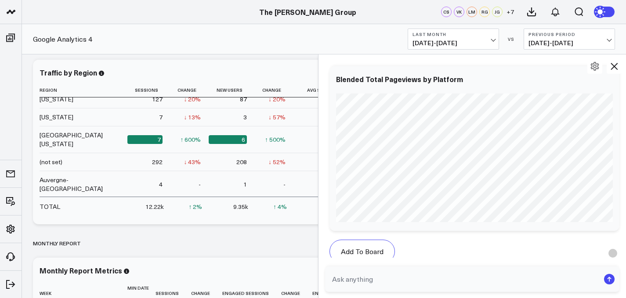
scroll to position [178, 0]
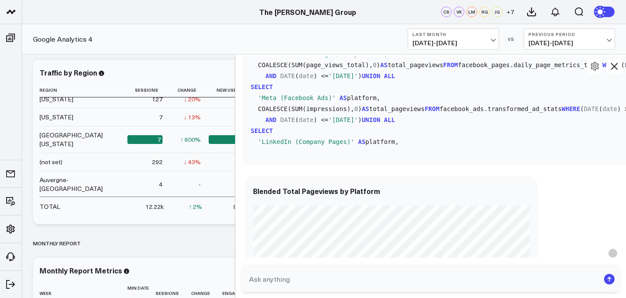
drag, startPoint x: 502, startPoint y: 189, endPoint x: 240, endPoint y: 174, distance: 263.3
click at [237, 174] on div at bounding box center [235, 176] width 4 height 244
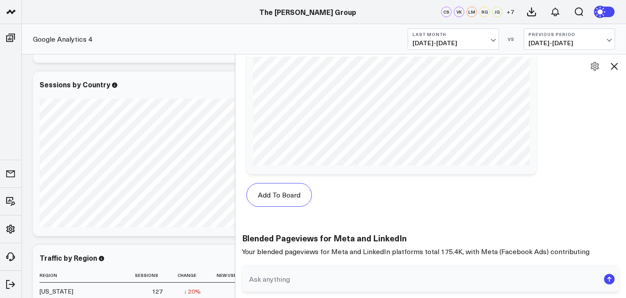
scroll to position [3235, 0]
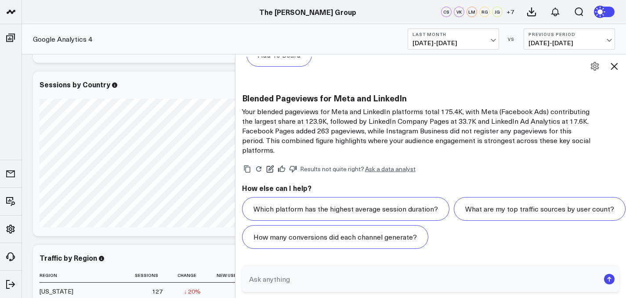
click at [320, 283] on textarea at bounding box center [423, 280] width 353 height 16
type textarea "What are my blended page views"
click at [340, 282] on textarea "What are my blended page views" at bounding box center [423, 280] width 353 height 16
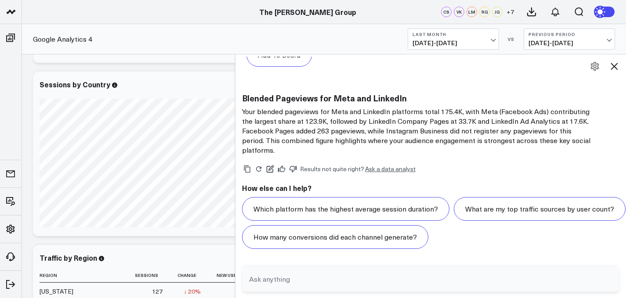
click at [469, 46] on span "08/01/25 - 08/31/25" at bounding box center [454, 43] width 82 height 7
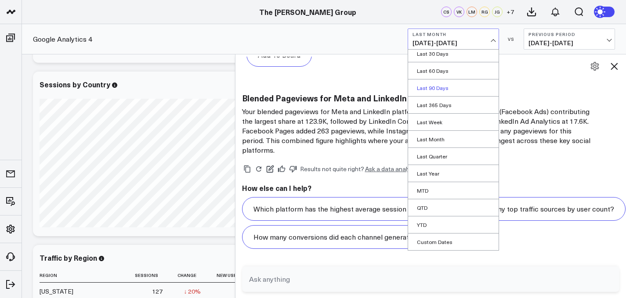
scroll to position [2573, 0]
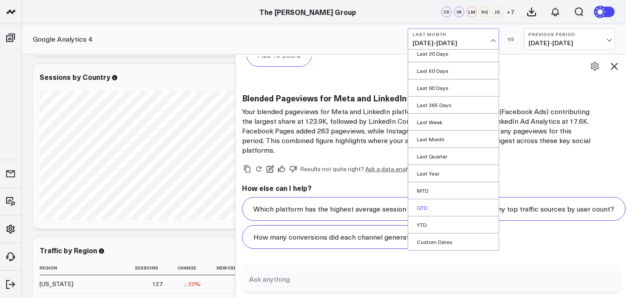
click at [441, 202] on link "QTD" at bounding box center [453, 208] width 91 height 17
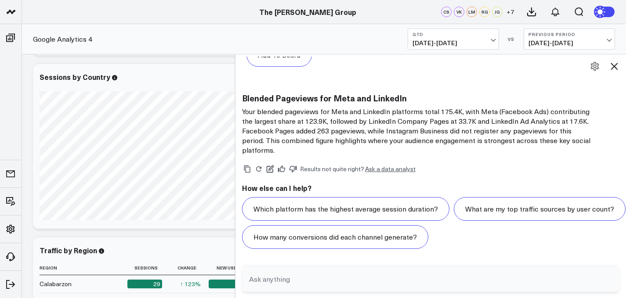
click at [465, 41] on span "07/01/25 - 09/08/25" at bounding box center [454, 43] width 82 height 7
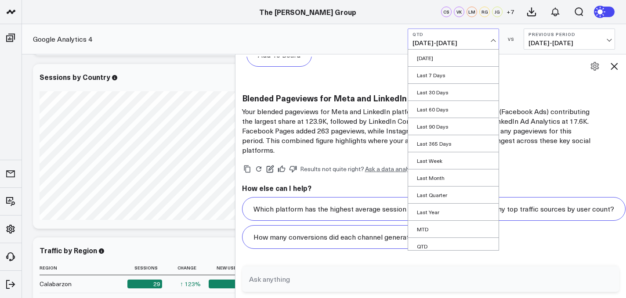
click at [468, 41] on span "07/01/25 - 09/08/25" at bounding box center [454, 43] width 82 height 7
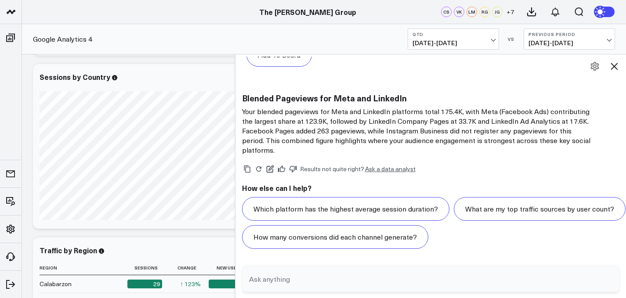
click at [484, 38] on button "QTD 07/01/25 - 09/08/25" at bounding box center [453, 39] width 91 height 21
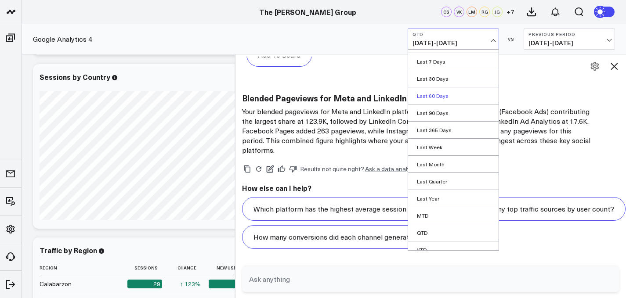
scroll to position [39, 0]
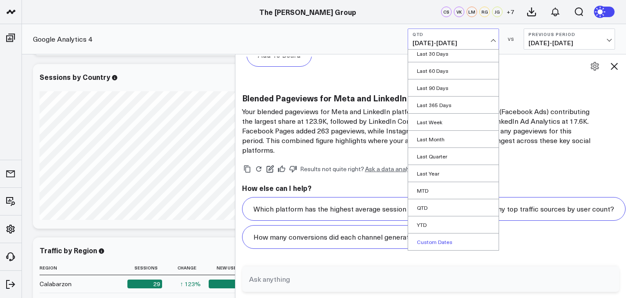
click at [467, 236] on link "Custom Dates" at bounding box center [453, 242] width 91 height 17
select select "8"
select select "2025"
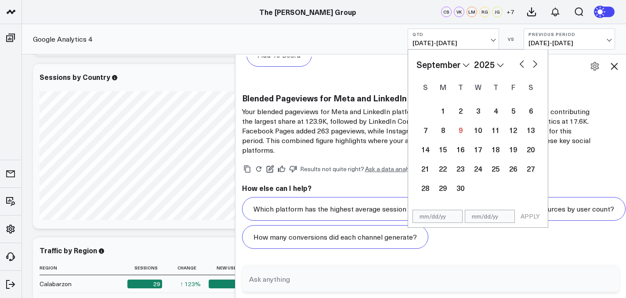
click at [484, 40] on span "07/01/25 - 09/08/25" at bounding box center [454, 43] width 82 height 7
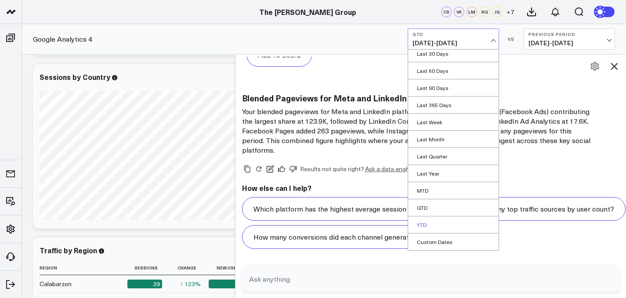
click at [450, 223] on link "YTD" at bounding box center [453, 225] width 91 height 17
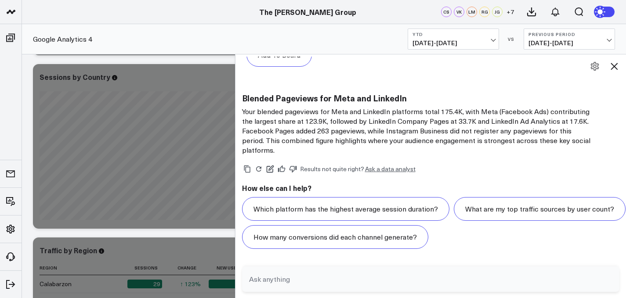
click at [469, 40] on span "01/01/25 - 09/08/25" at bounding box center [454, 43] width 82 height 7
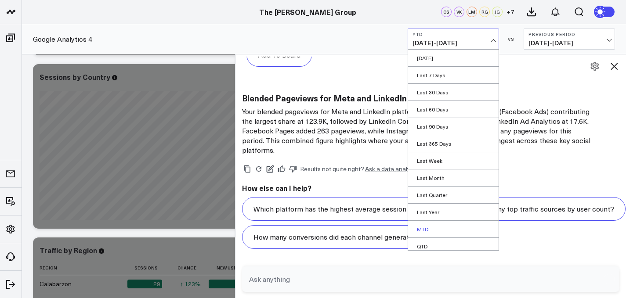
scroll to position [39, 0]
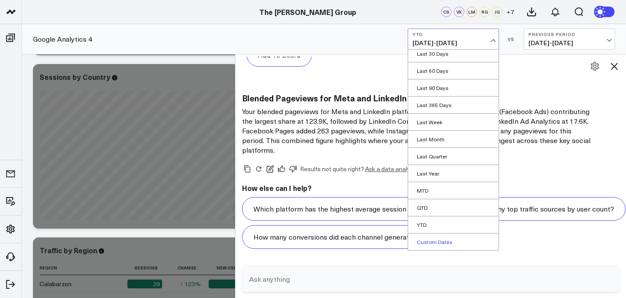
click at [444, 239] on link "Custom Dates" at bounding box center [453, 242] width 91 height 17
select select "8"
select select "2025"
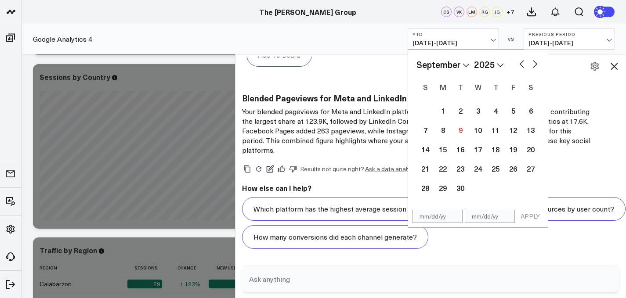
click at [462, 66] on select "January February March April May June July August September October November De…" at bounding box center [443, 64] width 53 height 13
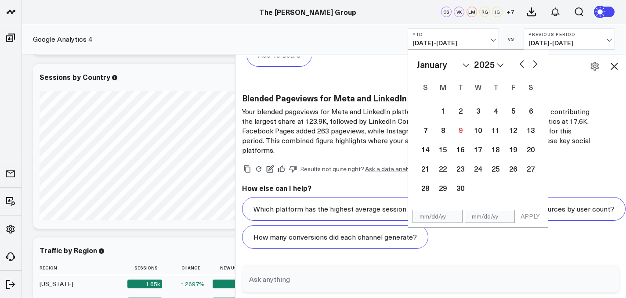
select select "2025"
click at [481, 112] on div "1" at bounding box center [478, 111] width 18 height 18
type input "[DATE]"
select select "2025"
click at [470, 68] on div "January February March April May June July August September October November De…" at bounding box center [478, 64] width 123 height 13
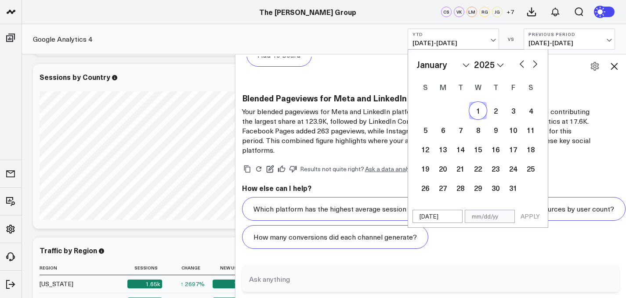
click at [455, 64] on select "January February March April May June July August September October November De…" at bounding box center [443, 64] width 53 height 13
select select "7"
select select "2025"
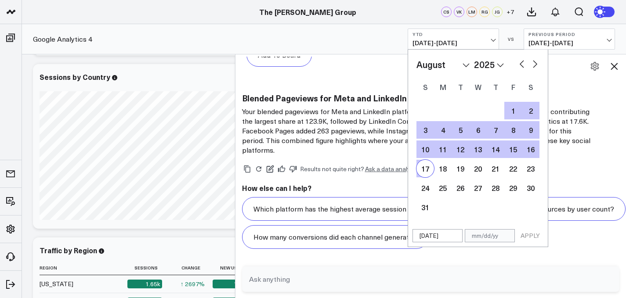
click at [429, 166] on div "17" at bounding box center [426, 169] width 18 height 18
type input "[DATE]"
select select "7"
select select "2025"
click at [533, 233] on button "APPLY" at bounding box center [530, 235] width 26 height 13
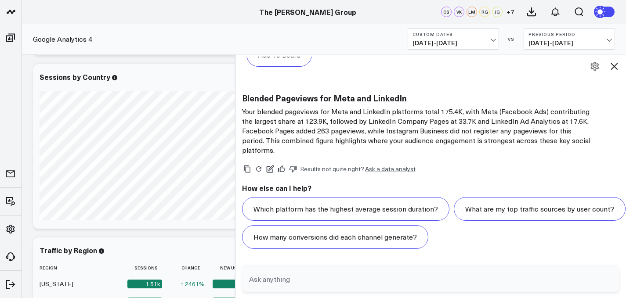
click at [589, 38] on button "Previous Period 05/17/24 - 12/31/24" at bounding box center [569, 39] width 91 height 21
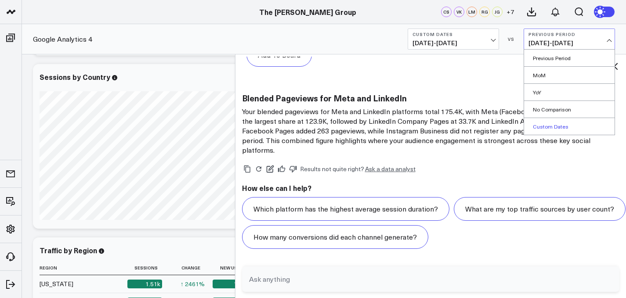
click at [566, 128] on link "Custom Dates" at bounding box center [569, 126] width 91 height 17
select select "8"
select select "2025"
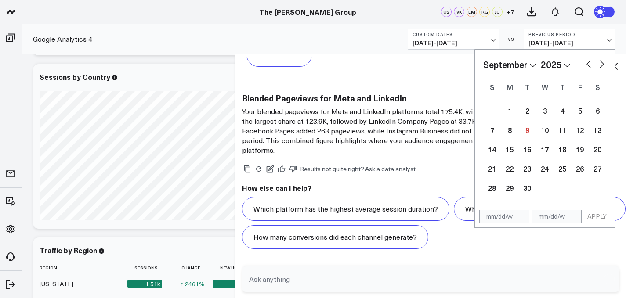
click at [587, 41] on span "05/17/24 - 12/31/24" at bounding box center [570, 43] width 82 height 7
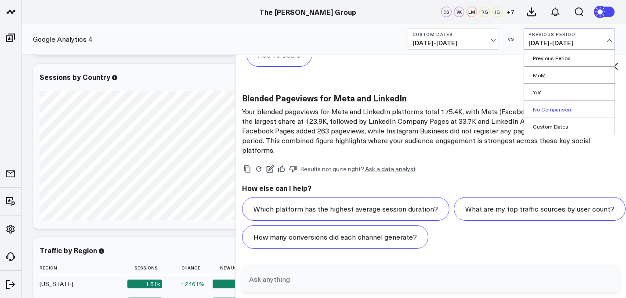
click at [567, 108] on link "No Comparison" at bounding box center [569, 109] width 91 height 17
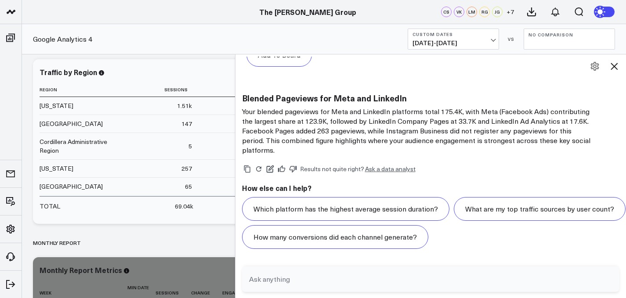
scroll to position [2769, 0]
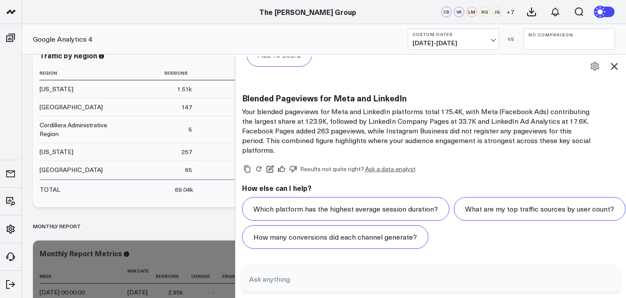
click at [567, 112] on p "Your blended pageviews for Meta and LinkedIn platforms total 175.4K, with Meta …" at bounding box center [418, 131] width 352 height 48
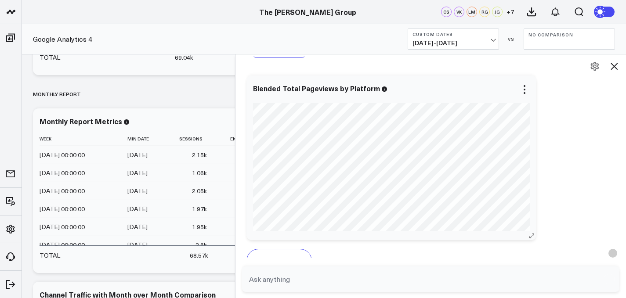
scroll to position [3030, 0]
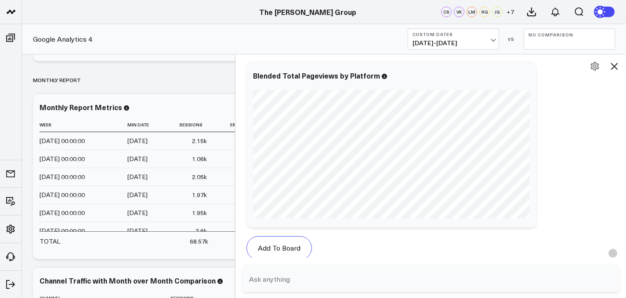
scroll to position [2610, 0]
click at [356, 281] on textarea at bounding box center [423, 280] width 353 height 16
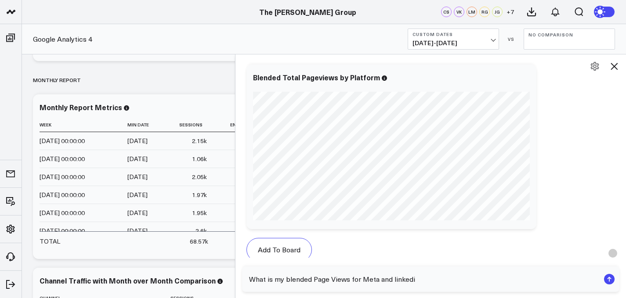
type textarea "What is my blended Page Views for Meta and linkedin"
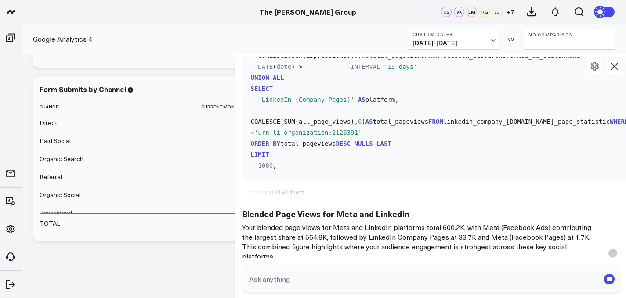
scroll to position [3567, 0]
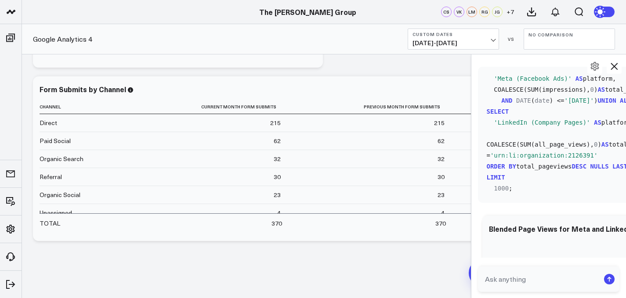
drag, startPoint x: 238, startPoint y: 139, endPoint x: 473, endPoint y: 93, distance: 239.2
click at [473, 93] on div at bounding box center [471, 176] width 4 height 244
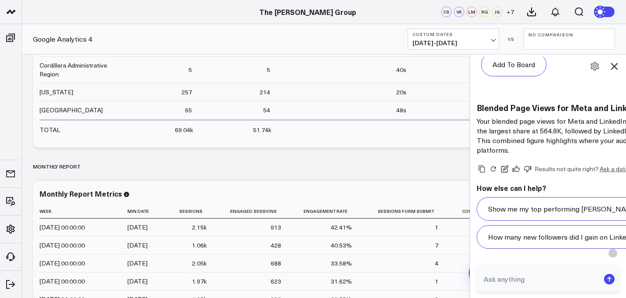
scroll to position [4440, 0]
click at [614, 68] on icon at bounding box center [614, 66] width 11 height 11
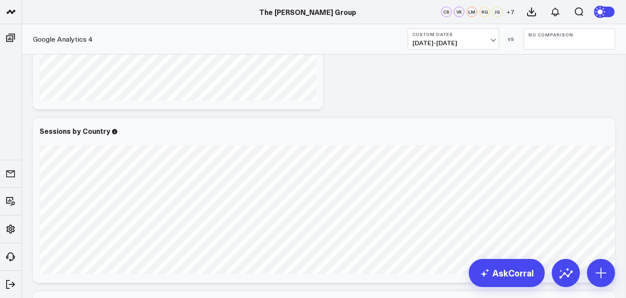
scroll to position [2276, 0]
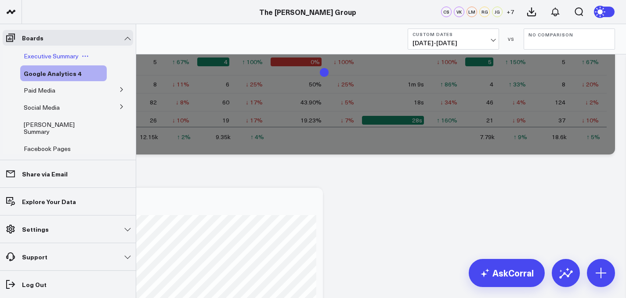
click at [40, 53] on span "Executive Summary" at bounding box center [51, 56] width 55 height 8
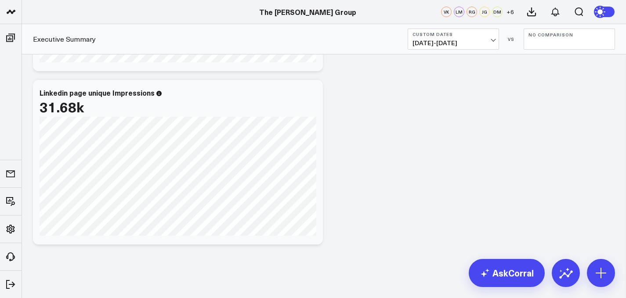
scroll to position [1427, 0]
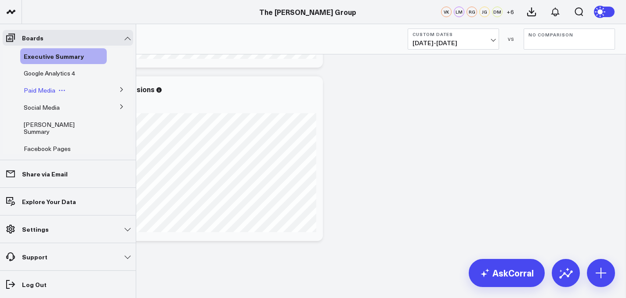
click at [42, 88] on span "Paid Media" at bounding box center [40, 90] width 32 height 8
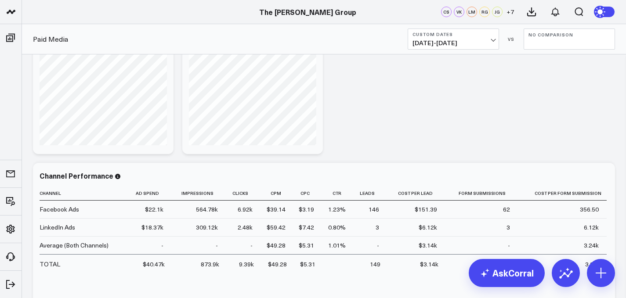
scroll to position [336, 0]
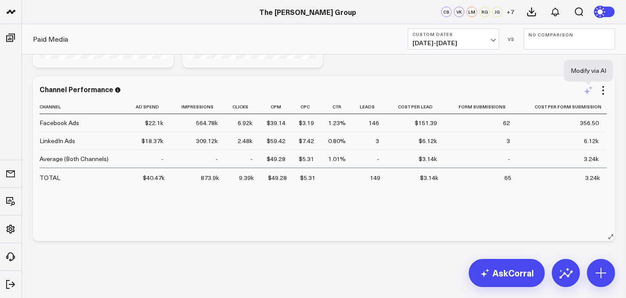
click at [588, 93] on icon at bounding box center [587, 91] width 7 height 7
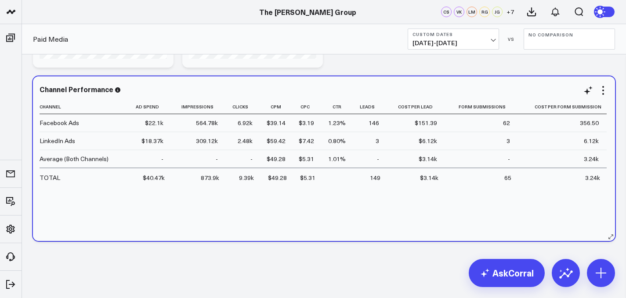
click at [580, 80] on div "Channel Performance Channel Ad Spend Impressions Clicks Cpm Cpc Ctr Leads Cost …" at bounding box center [324, 158] width 582 height 165
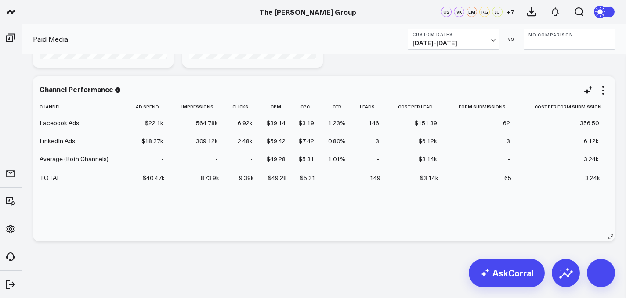
click at [606, 97] on div "Channel Performance Channel Ad Spend Impressions Clicks Cpm Cpc Ctr Leads Cost …" at bounding box center [324, 158] width 569 height 147
click at [603, 95] on icon at bounding box center [603, 90] width 11 height 11
click at [366, 273] on div "Modify via AI Copy link to widget Ask support Remove Create linked copy Executi…" at bounding box center [324, 8] width 604 height 580
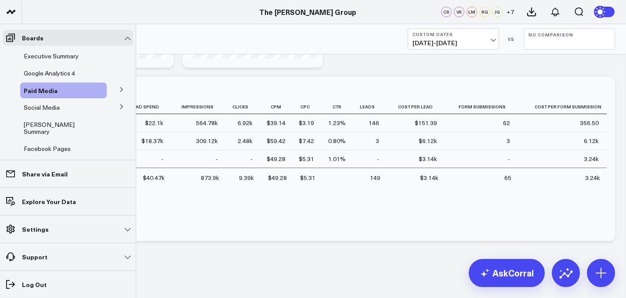
click at [114, 91] on button at bounding box center [121, 89] width 23 height 13
click at [41, 108] on span "Meta Ads" at bounding box center [42, 106] width 27 height 8
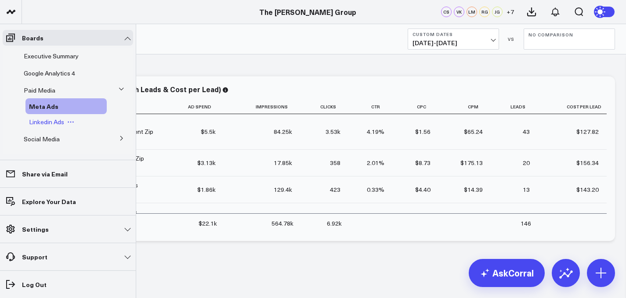
click at [44, 122] on span "Linkedin Ads" at bounding box center [46, 122] width 35 height 8
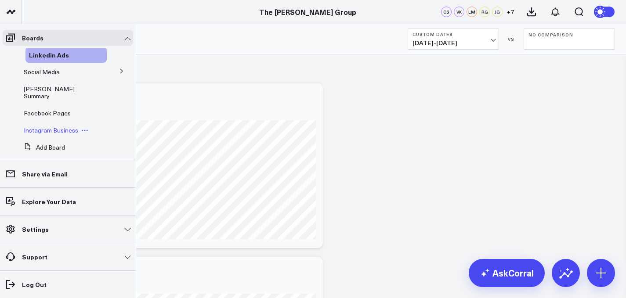
scroll to position [76, 0]
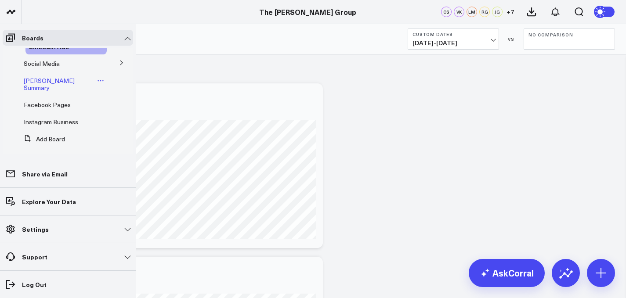
click at [51, 77] on span "[PERSON_NAME] Summary" at bounding box center [49, 83] width 51 height 15
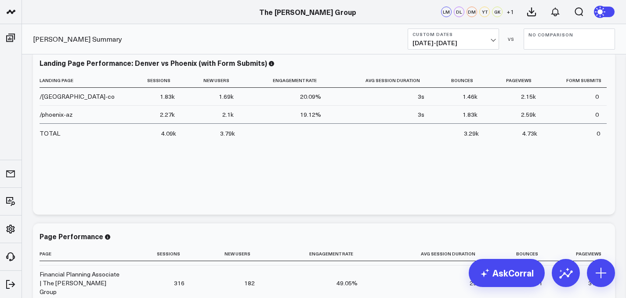
scroll to position [602, 0]
click at [461, 45] on span "[DATE] - [DATE]" at bounding box center [454, 43] width 82 height 7
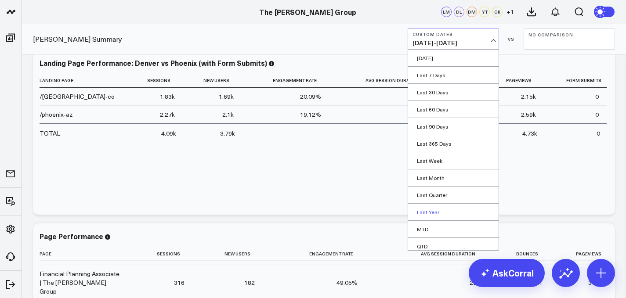
scroll to position [39, 0]
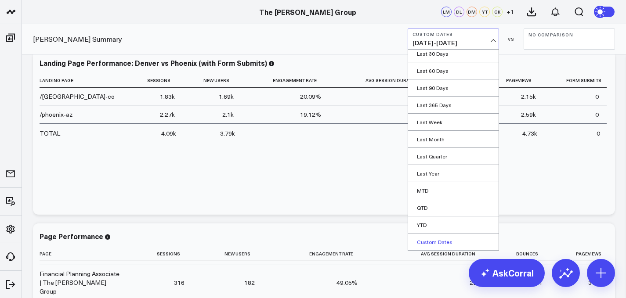
click at [435, 240] on link "Custom Dates" at bounding box center [453, 242] width 91 height 17
select select "8"
select select "2025"
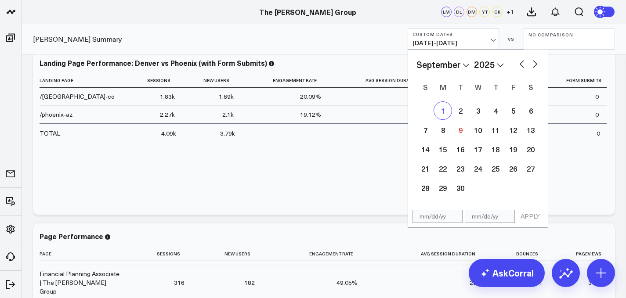
click at [442, 112] on div "1" at bounding box center [443, 111] width 18 height 18
type input "[DATE]"
select select "8"
select select "2025"
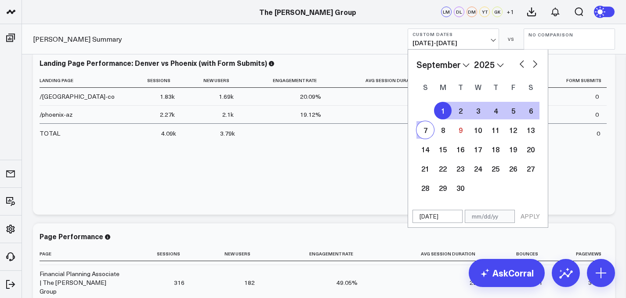
click at [428, 135] on div "7" at bounding box center [426, 130] width 18 height 18
type input "[DATE]"
select select "8"
select select "2025"
click at [530, 220] on button "APPLY" at bounding box center [530, 216] width 26 height 13
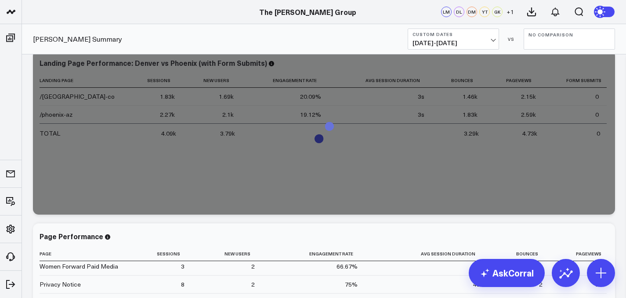
click at [562, 40] on button "No Comparison" at bounding box center [569, 39] width 91 height 21
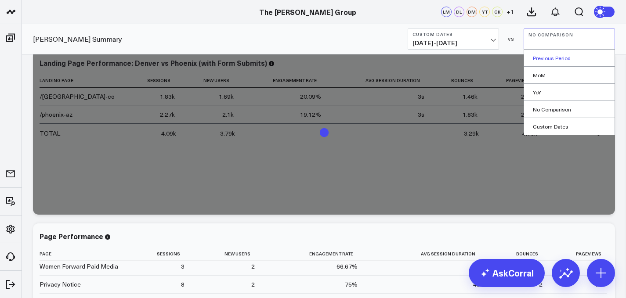
click at [559, 59] on link "Previous Period" at bounding box center [569, 58] width 91 height 17
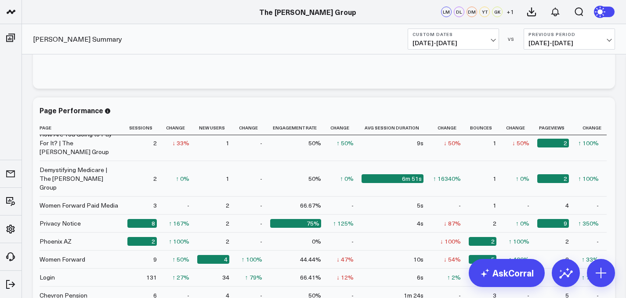
scroll to position [596, 0]
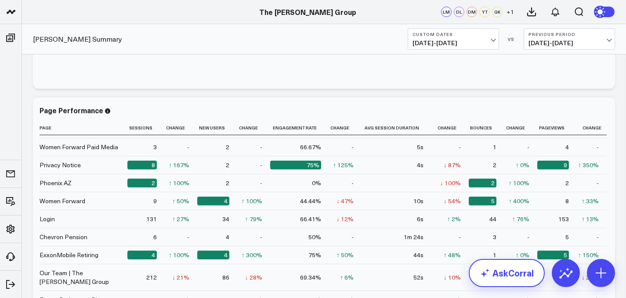
click at [527, 272] on link "AskCorral" at bounding box center [507, 273] width 76 height 28
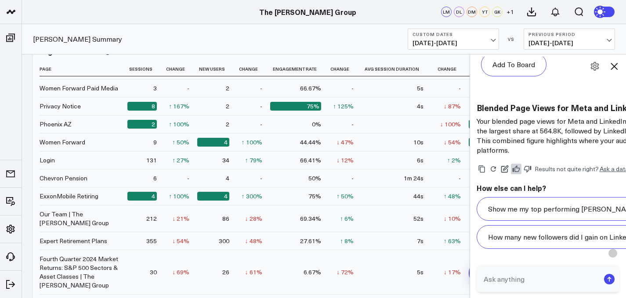
scroll to position [4520, 0]
click at [337, 51] on div "Deana Summary Custom Dates 09/01/25 - 09/07/25 VS Previous Period 08/25/25 - 08…" at bounding box center [324, 39] width 604 height 30
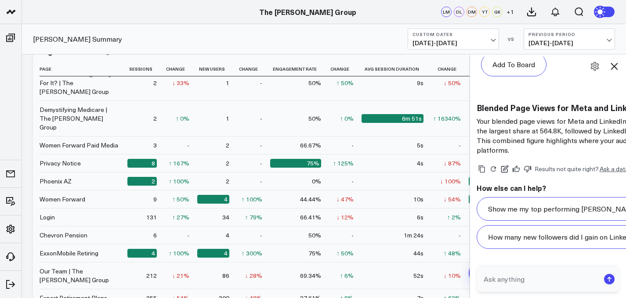
scroll to position [536, 0]
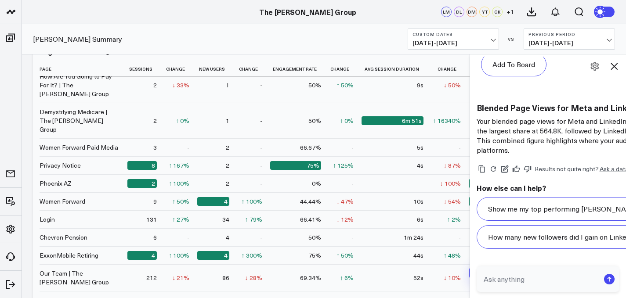
click at [372, 193] on td "10s" at bounding box center [397, 202] width 70 height 18
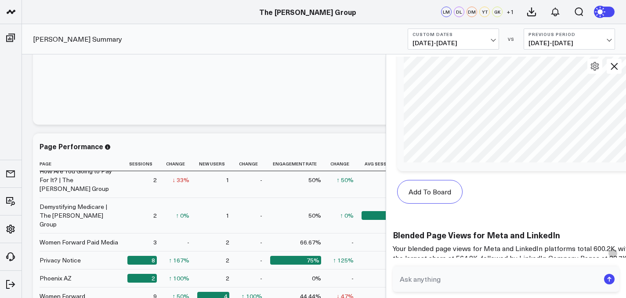
scroll to position [4171, 0]
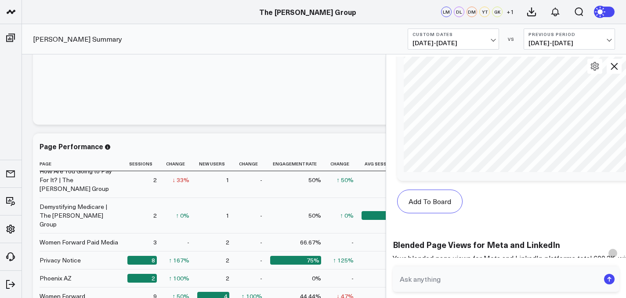
drag, startPoint x: 474, startPoint y: 153, endPoint x: 390, endPoint y: 155, distance: 84.0
click at [388, 155] on div at bounding box center [386, 176] width 4 height 244
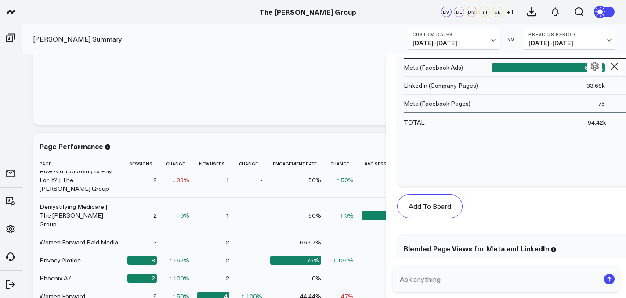
scroll to position [3951, 0]
click at [501, 273] on textarea at bounding box center [499, 280] width 203 height 16
type textarea "what is my blended page views for meta and linked in"
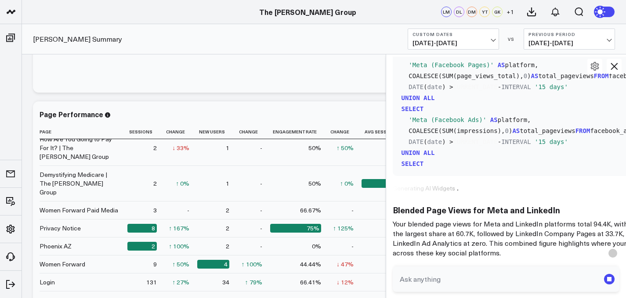
scroll to position [4758, 0]
click at [611, 63] on icon at bounding box center [614, 66] width 11 height 11
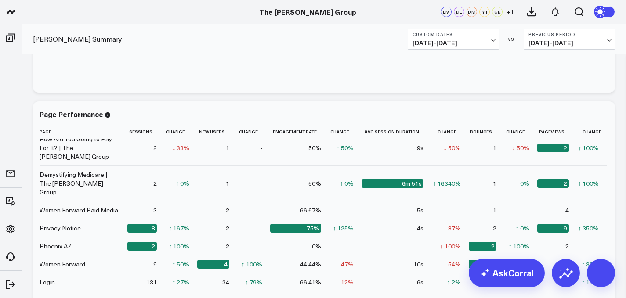
scroll to position [5527, 0]
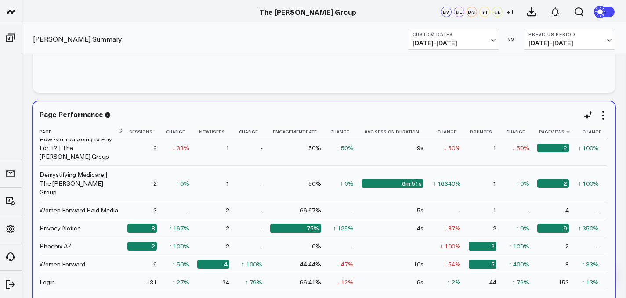
click at [555, 137] on th "Pageviews" at bounding box center [558, 132] width 40 height 15
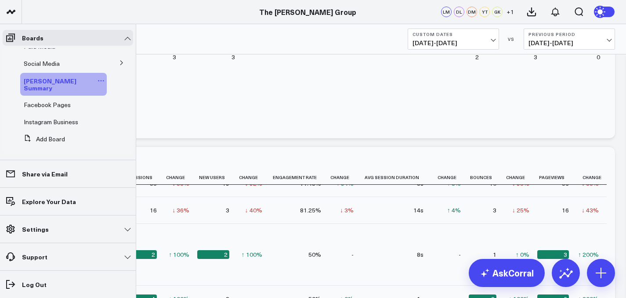
scroll to position [0, 0]
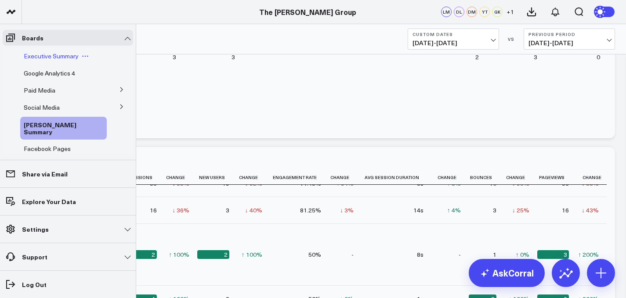
click at [47, 60] on span "Executive Summary" at bounding box center [51, 56] width 55 height 8
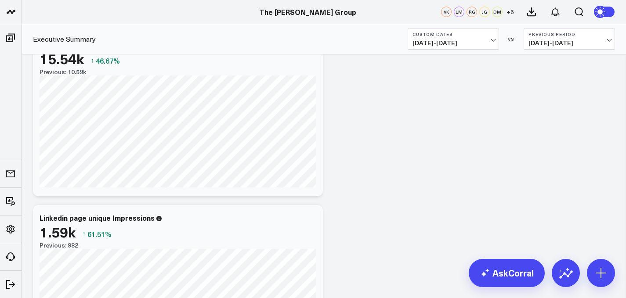
scroll to position [1427, 0]
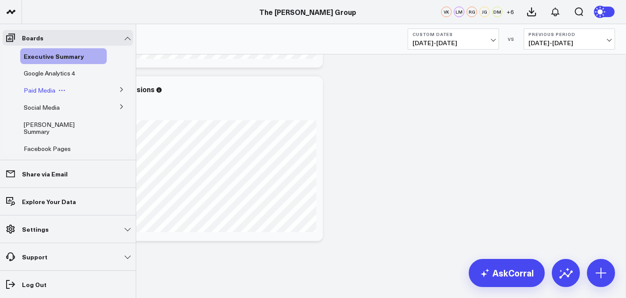
click at [50, 95] on div "Paid Media" at bounding box center [63, 91] width 87 height 16
click at [42, 90] on span "Paid Media" at bounding box center [40, 90] width 32 height 8
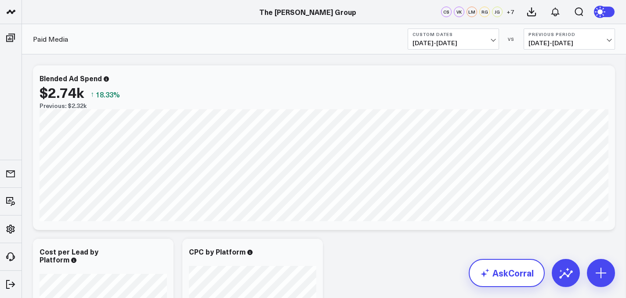
click at [505, 276] on link "AskCorral" at bounding box center [507, 273] width 76 height 28
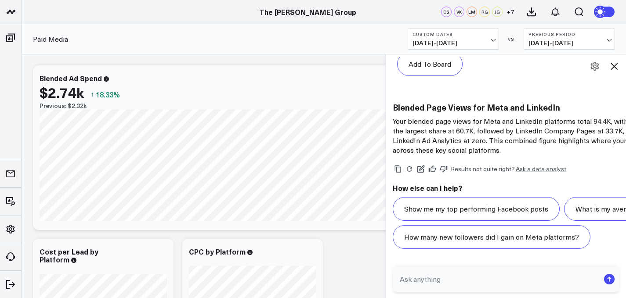
click at [505, 276] on textarea at bounding box center [499, 280] width 203 height 16
type textarea "what Is my blended impressions for paid media"
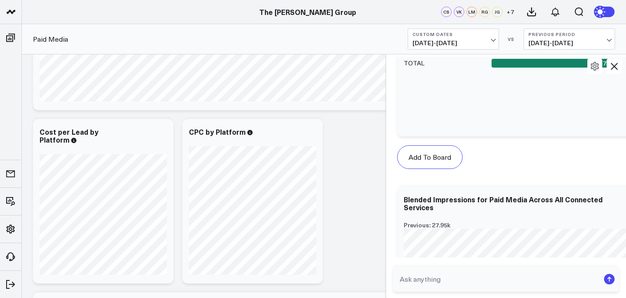
scroll to position [6176, 0]
click at [614, 64] on icon at bounding box center [614, 66] width 11 height 11
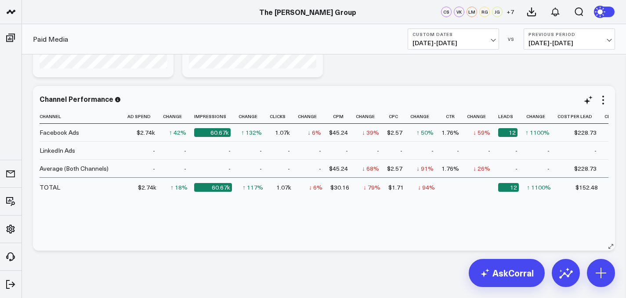
scroll to position [326, 0]
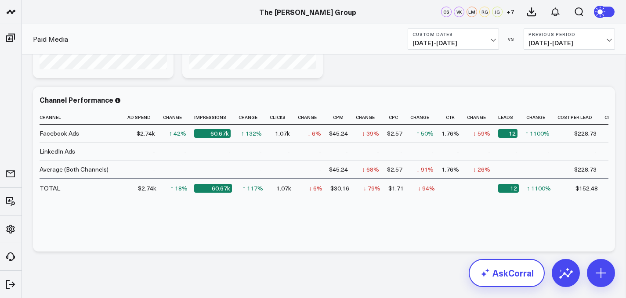
click at [524, 271] on link "AskCorral" at bounding box center [507, 273] width 76 height 28
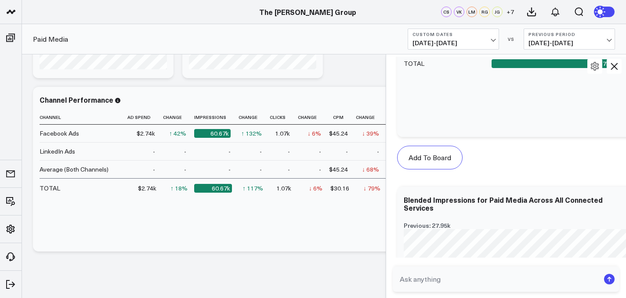
click at [451, 276] on textarea at bounding box center [499, 280] width 203 height 16
type textarea "What are my blended sessions for paid media"
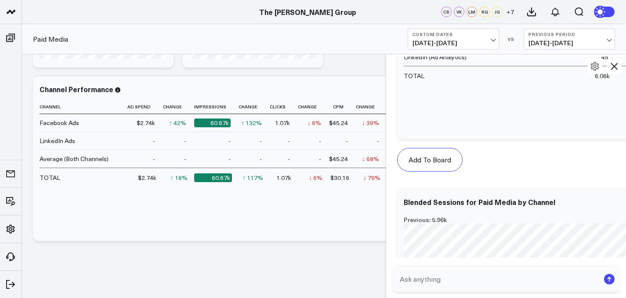
scroll to position [7231, 0]
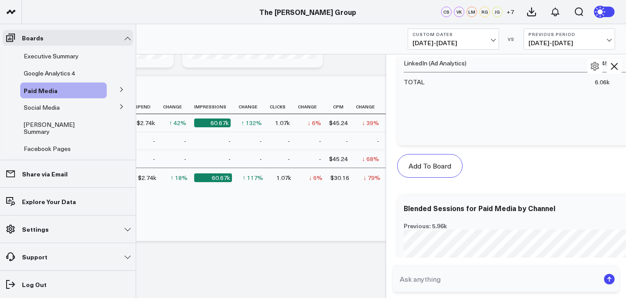
click at [123, 91] on button at bounding box center [121, 89] width 23 height 13
click at [61, 105] on icon at bounding box center [62, 106] width 7 height 7
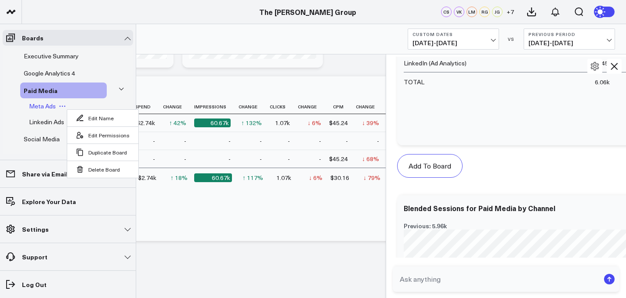
click at [44, 106] on span "Meta Ads" at bounding box center [42, 106] width 27 height 8
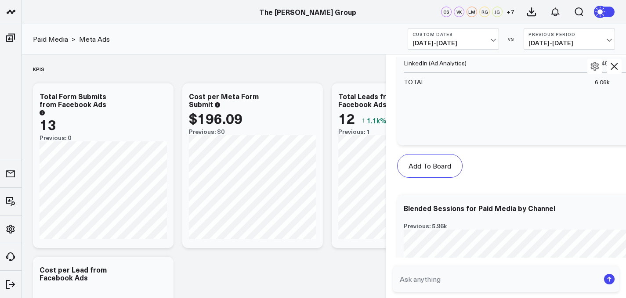
click at [618, 69] on icon at bounding box center [614, 66] width 11 height 11
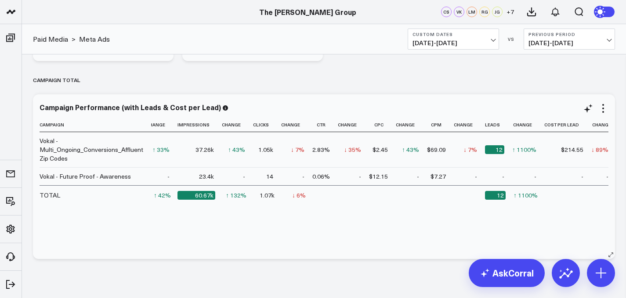
scroll to position [1272, 0]
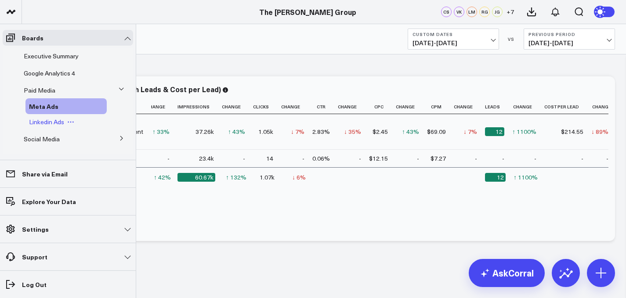
click at [55, 122] on span "Linkedin Ads" at bounding box center [46, 122] width 35 height 8
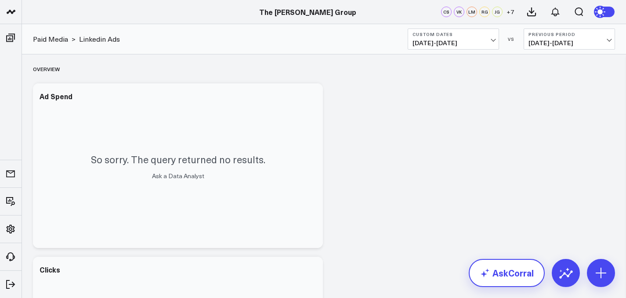
click at [498, 262] on link "AskCorral" at bounding box center [507, 273] width 76 height 28
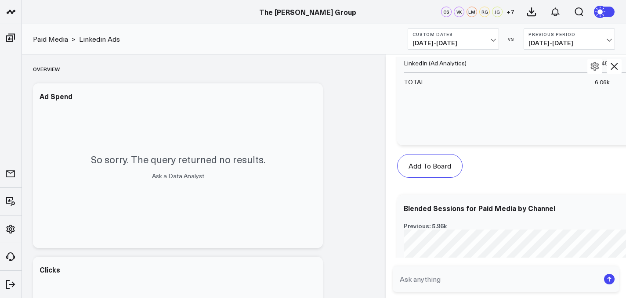
click at [495, 275] on textarea at bounding box center [499, 280] width 203 height 16
click at [489, 288] on form at bounding box center [506, 279] width 227 height 25
click at [488, 277] on textarea at bounding box center [499, 280] width 203 height 16
click at [487, 282] on textarea at bounding box center [499, 280] width 203 height 16
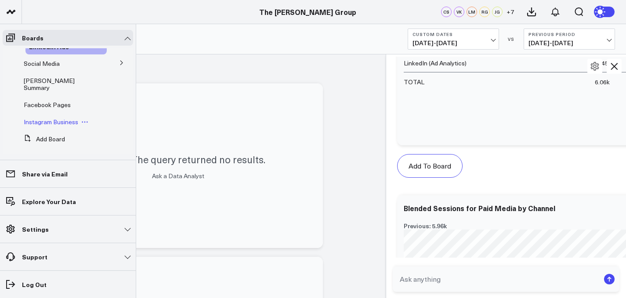
scroll to position [18, 0]
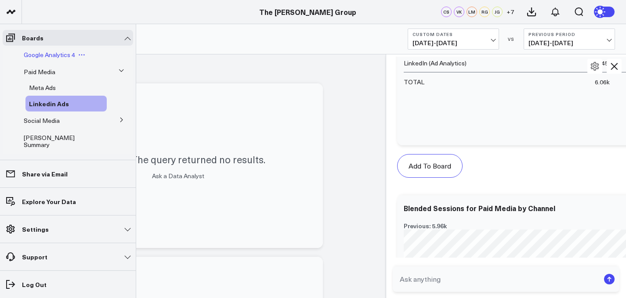
click at [52, 53] on span "Google Analytics 4" at bounding box center [49, 55] width 51 height 8
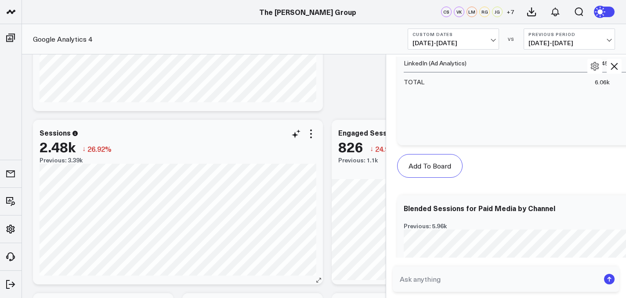
scroll to position [312, 0]
click at [619, 65] on icon at bounding box center [614, 66] width 11 height 11
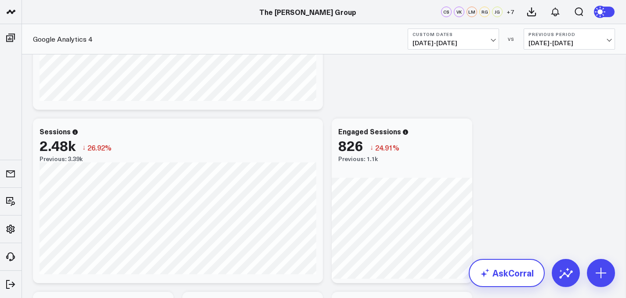
click at [520, 273] on link "AskCorral" at bounding box center [507, 273] width 76 height 28
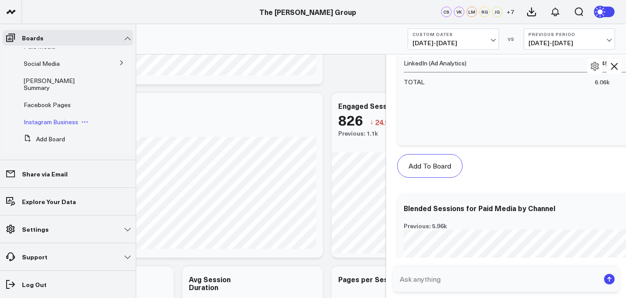
scroll to position [345, 0]
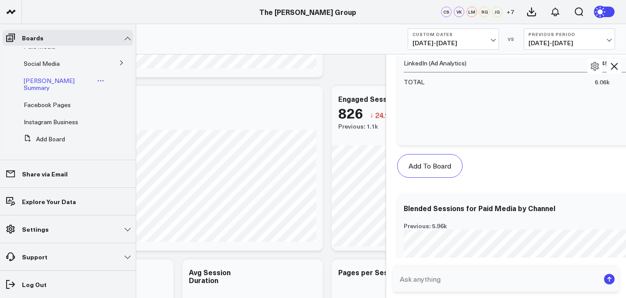
click at [51, 84] on span "[PERSON_NAME] Summary" at bounding box center [49, 83] width 51 height 15
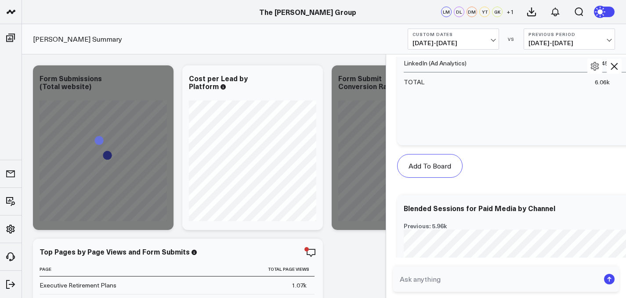
click at [617, 69] on icon at bounding box center [614, 66] width 7 height 7
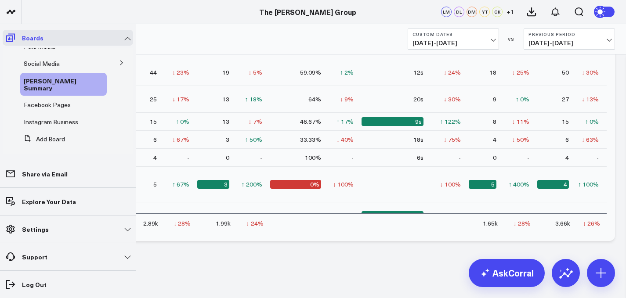
scroll to position [37, 0]
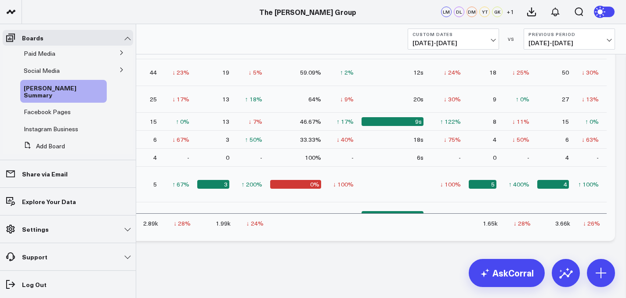
click at [117, 56] on button at bounding box center [121, 52] width 23 height 13
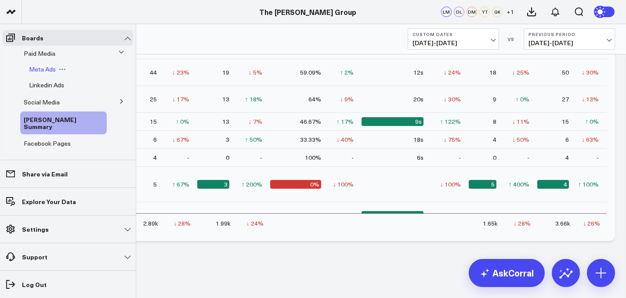
click at [40, 69] on span "Meta Ads" at bounding box center [42, 69] width 27 height 8
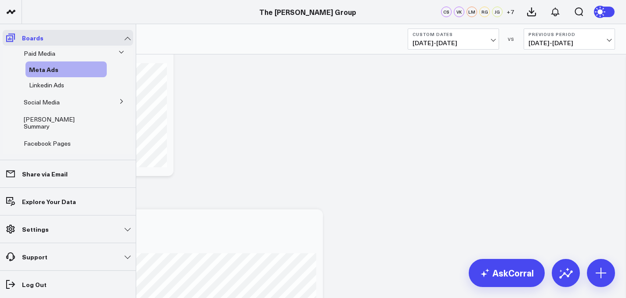
scroll to position [30, 0]
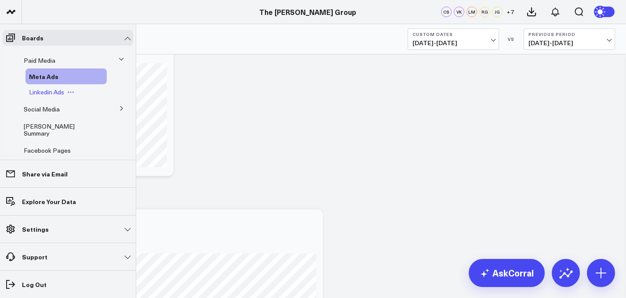
click at [50, 94] on span "Linkedin Ads" at bounding box center [46, 92] width 35 height 8
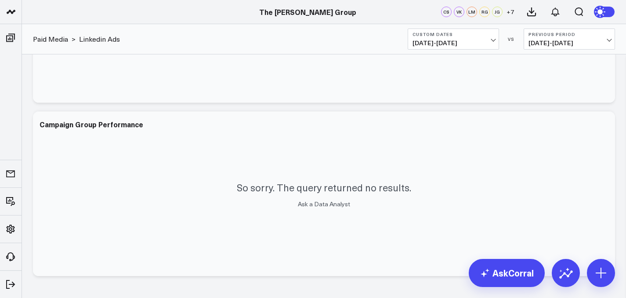
scroll to position [1059, 0]
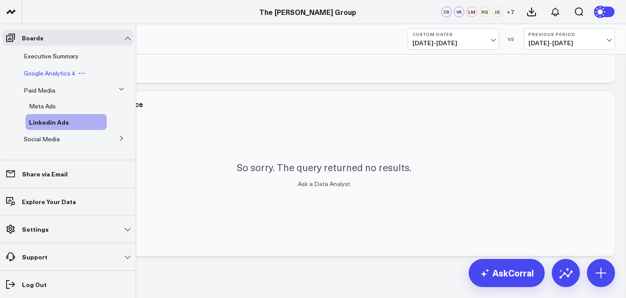
click at [43, 67] on div "Google Analytics 4" at bounding box center [63, 73] width 87 height 16
click at [48, 73] on span "Google Analytics 4" at bounding box center [49, 73] width 51 height 8
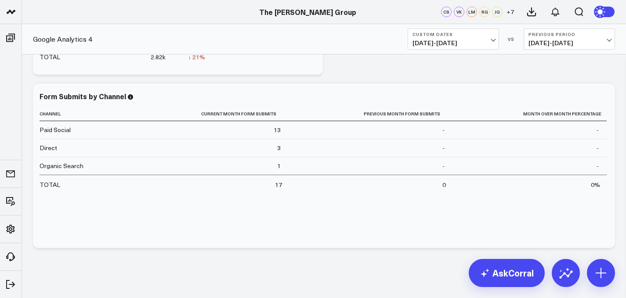
scroll to position [3454, 0]
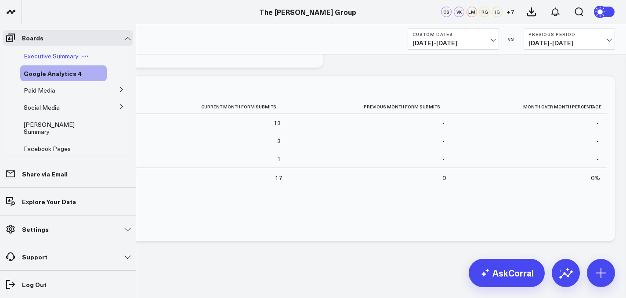
click at [36, 59] on span "Executive Summary" at bounding box center [51, 56] width 55 height 8
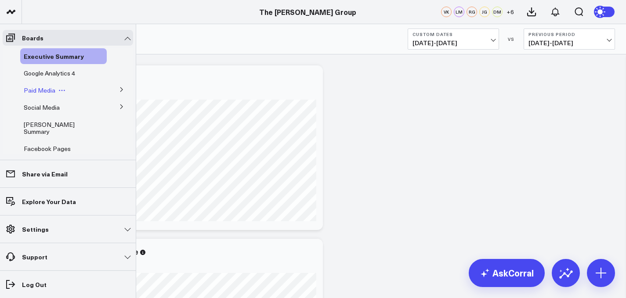
click at [35, 89] on span "Paid Media" at bounding box center [40, 90] width 32 height 8
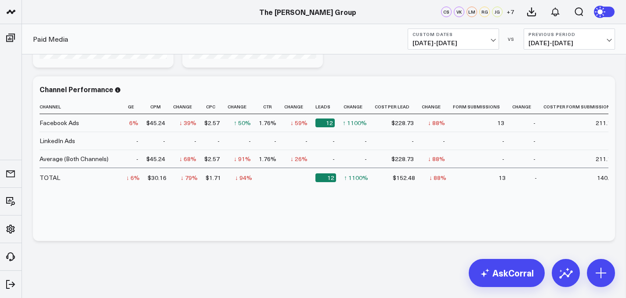
scroll to position [0, 207]
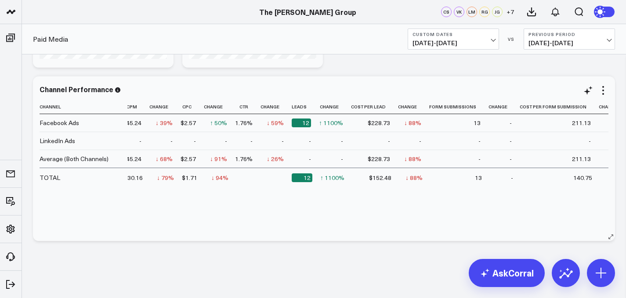
click at [327, 183] on td "↑ 1100% Previous 1" at bounding box center [335, 177] width 32 height 19
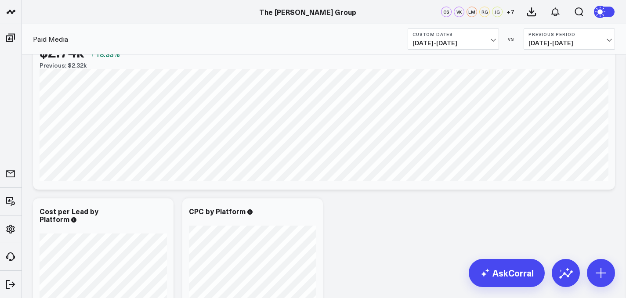
scroll to position [0, 0]
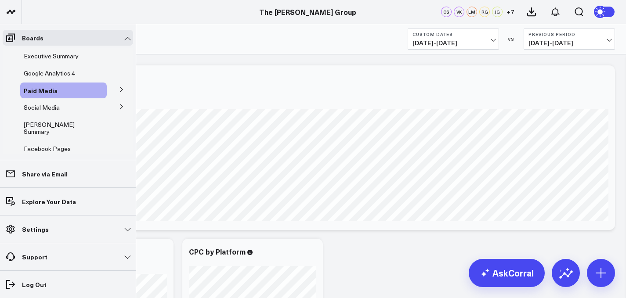
click at [119, 91] on icon at bounding box center [121, 89] width 5 height 5
click at [46, 106] on span "Meta Ads" at bounding box center [42, 106] width 27 height 8
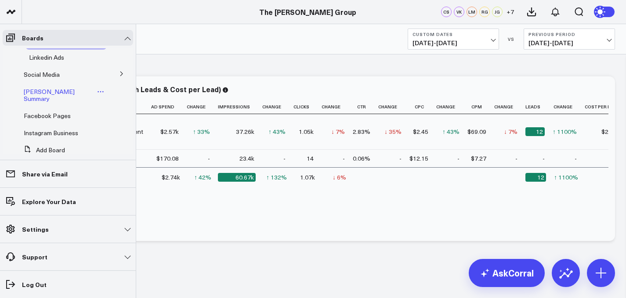
scroll to position [65, 0]
click at [47, 84] on div "[PERSON_NAME] Summary" at bounding box center [63, 95] width 87 height 23
click at [49, 91] on span "[PERSON_NAME] Summary" at bounding box center [49, 94] width 51 height 15
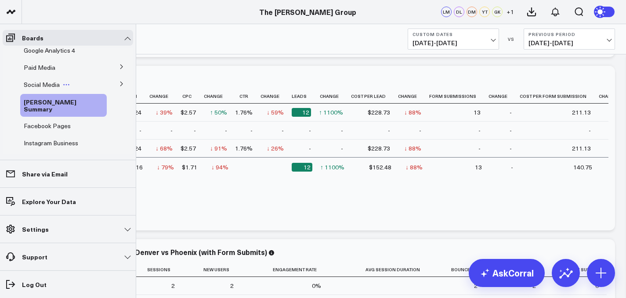
scroll to position [18, 0]
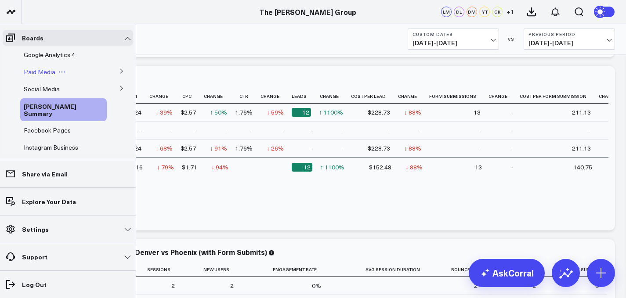
click at [45, 76] on span "Paid Media" at bounding box center [40, 72] width 32 height 8
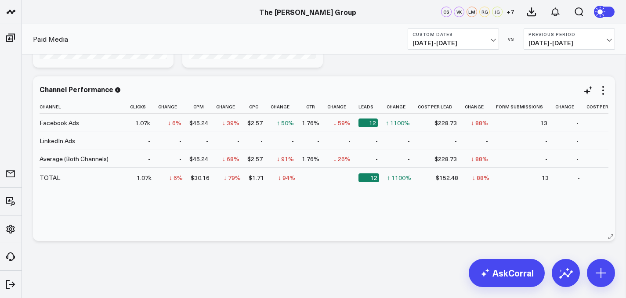
scroll to position [0, 207]
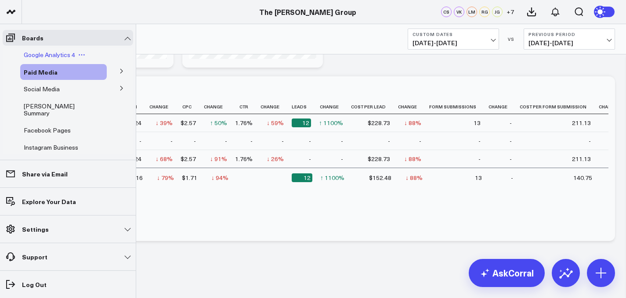
click at [37, 52] on span "Google Analytics 4" at bounding box center [49, 55] width 51 height 8
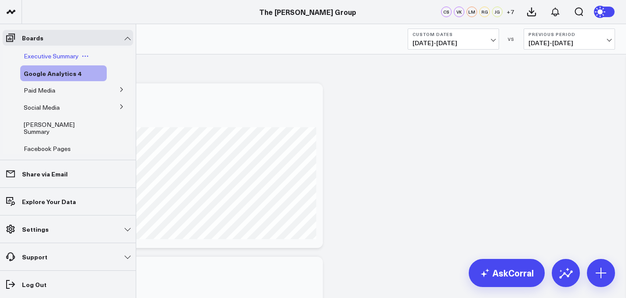
click at [56, 60] on span "Executive Summary" at bounding box center [51, 56] width 55 height 8
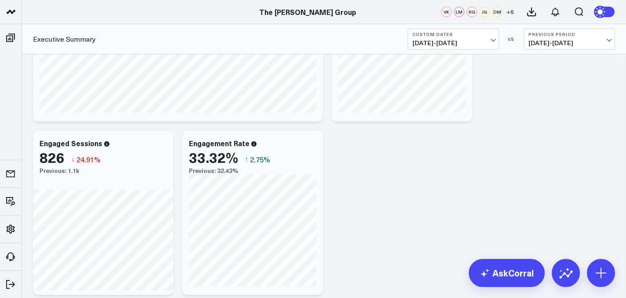
scroll to position [481, 0]
click at [491, 45] on span "[DATE] - [DATE]" at bounding box center [454, 43] width 82 height 7
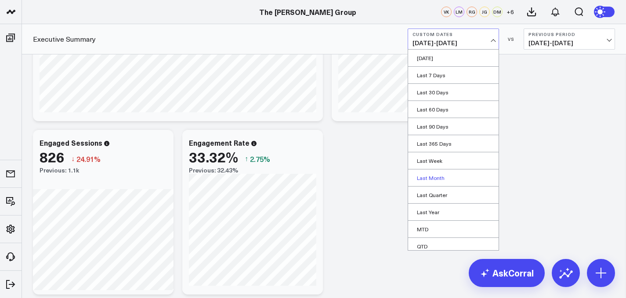
scroll to position [39, 0]
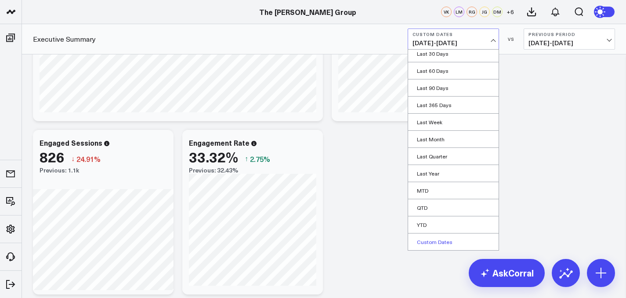
click at [444, 244] on link "Custom Dates" at bounding box center [453, 242] width 91 height 17
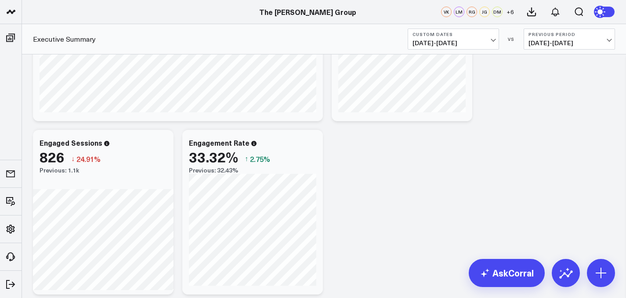
click at [457, 44] on span "[DATE] - [DATE]" at bounding box center [454, 43] width 82 height 7
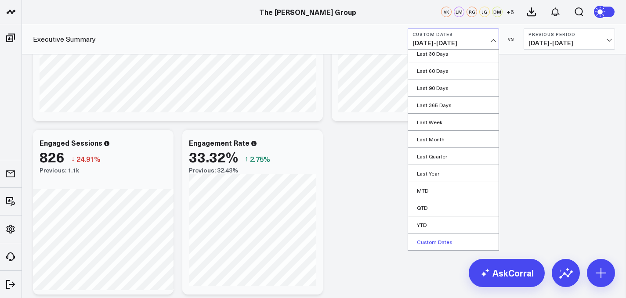
click at [429, 244] on link "Custom Dates" at bounding box center [453, 242] width 91 height 17
select select "8"
select select "2025"
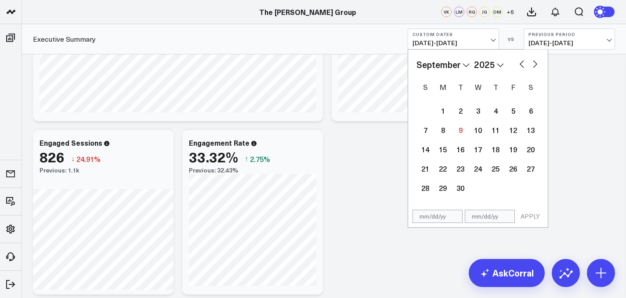
click at [470, 67] on select "January February March April May June July August September October November De…" at bounding box center [443, 64] width 53 height 13
select select "2025"
click at [475, 107] on div "1" at bounding box center [478, 111] width 18 height 18
type input "[DATE]"
select select "2025"
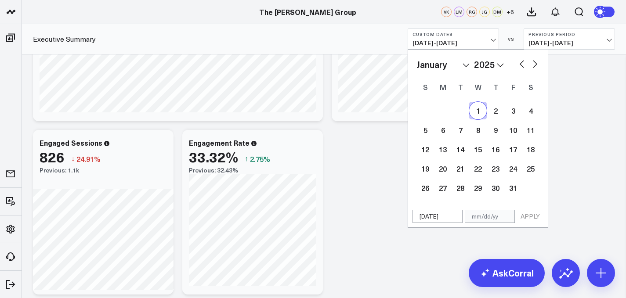
click at [466, 69] on select "January February March April May June July August September October November De…" at bounding box center [443, 64] width 53 height 13
select select "7"
select select "2025"
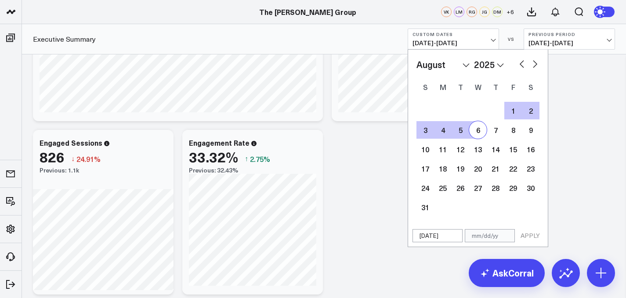
click at [518, 62] on button "button" at bounding box center [522, 63] width 9 height 11
select select "6"
select select "2025"
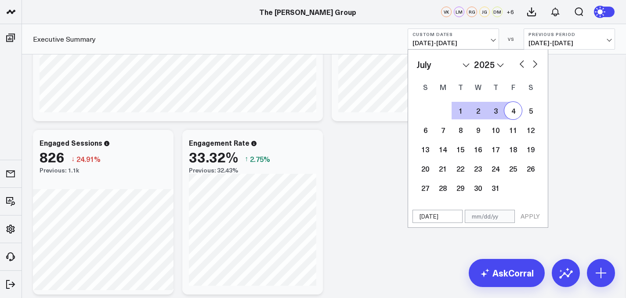
click at [537, 65] on button "button" at bounding box center [535, 63] width 9 height 11
select select "7"
select select "2025"
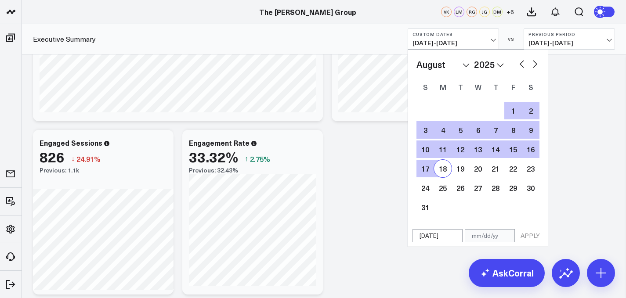
click at [435, 169] on div "18" at bounding box center [443, 169] width 18 height 18
type input "[DATE]"
select select "7"
select select "2025"
click at [441, 169] on div "18" at bounding box center [443, 169] width 18 height 18
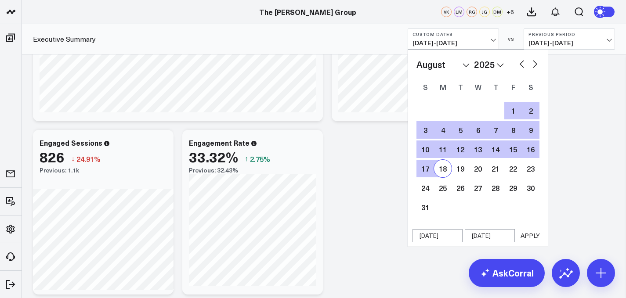
type input "[DATE]"
select select "7"
select select "2025"
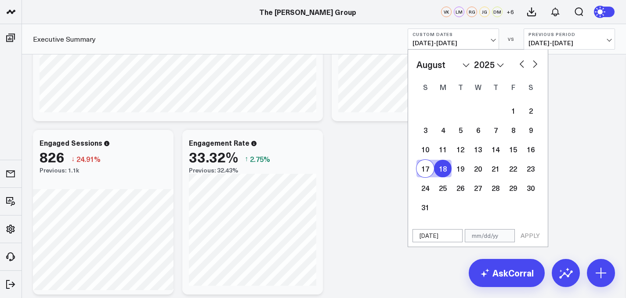
click at [427, 169] on div "17" at bounding box center [426, 169] width 18 height 18
type input "[DATE]"
select select "7"
select select "2025"
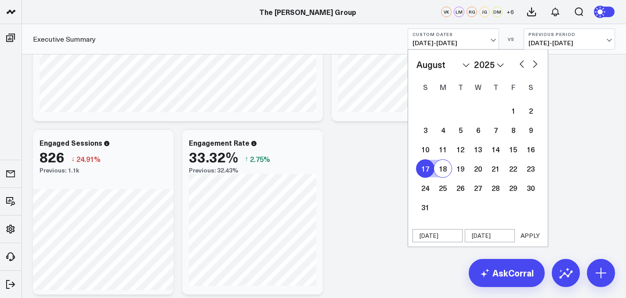
click at [423, 169] on div "17" at bounding box center [426, 169] width 18 height 18
select select "7"
select select "2025"
click at [424, 167] on div "17" at bounding box center [426, 169] width 18 height 18
type input "[DATE]"
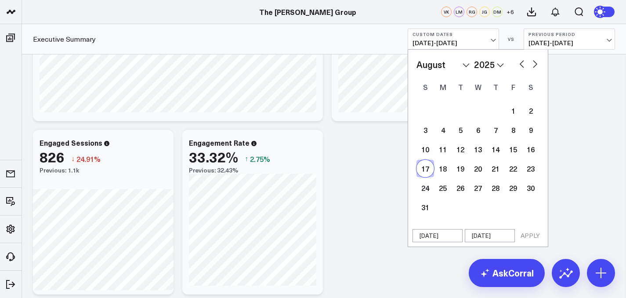
select select "7"
select select "2025"
click at [467, 69] on select "January February March April May June July August September October November De…" at bounding box center [443, 64] width 53 height 13
select select "2025"
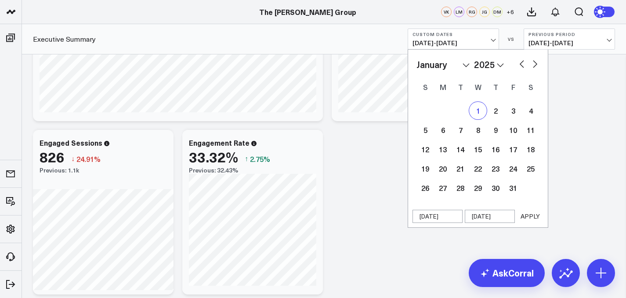
click at [478, 106] on div "1" at bounding box center [478, 111] width 18 height 18
type input "[DATE]"
select select "2025"
click at [462, 65] on select "January February March April May June July August September October November De…" at bounding box center [443, 64] width 53 height 13
select select "7"
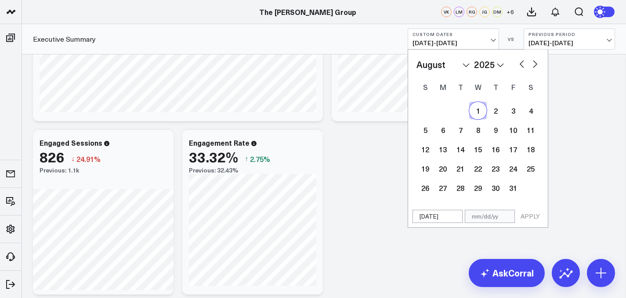
select select "2025"
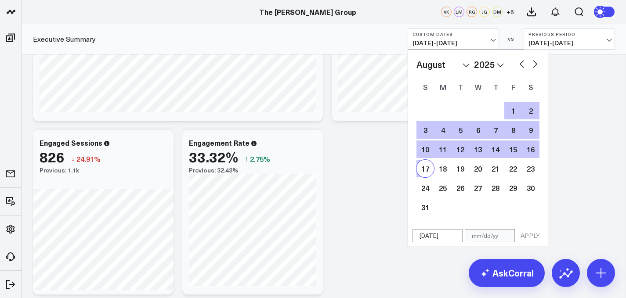
click at [429, 170] on div "17" at bounding box center [426, 169] width 18 height 18
type input "[DATE]"
select select "7"
select select "2025"
click at [531, 237] on button "APPLY" at bounding box center [530, 235] width 26 height 13
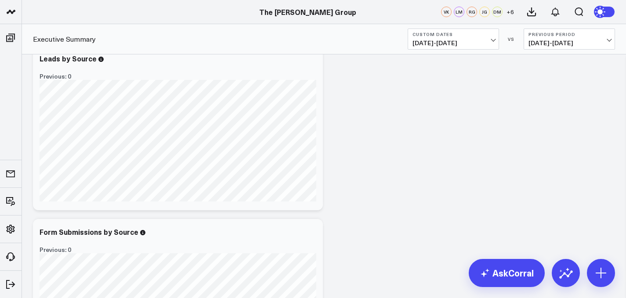
scroll to position [22, 0]
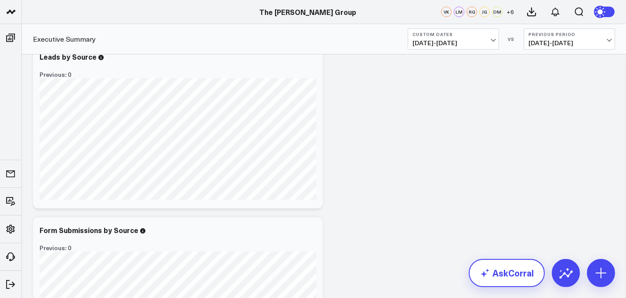
click at [512, 263] on link "AskCorral" at bounding box center [507, 273] width 76 height 28
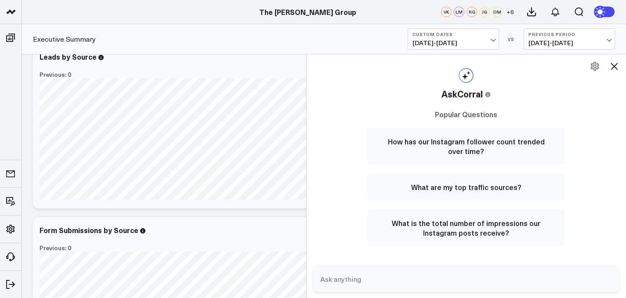
click at [463, 277] on textarea at bounding box center [459, 280] width 282 height 16
type textarea "What are my total sessions?"
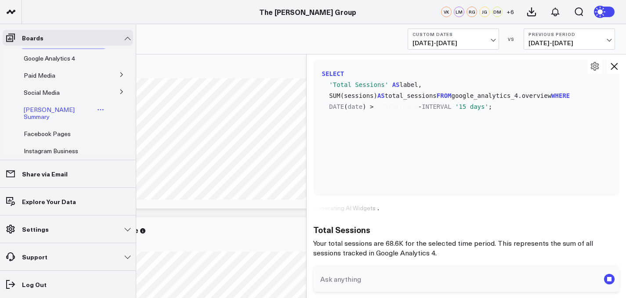
scroll to position [16, 0]
click at [62, 110] on span "[PERSON_NAME] Summary" at bounding box center [49, 112] width 51 height 15
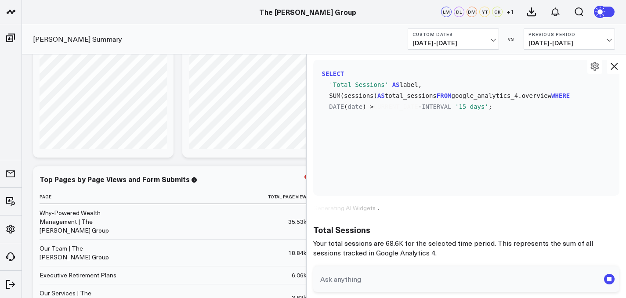
scroll to position [2, 0]
click at [617, 72] on button at bounding box center [614, 66] width 15 height 15
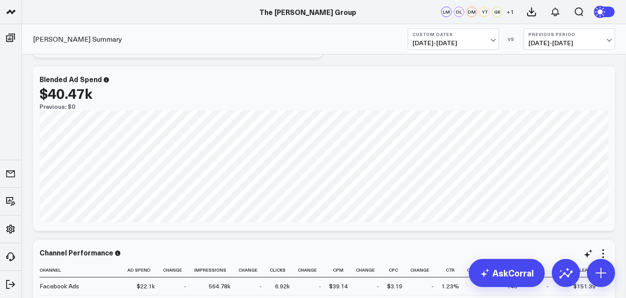
scroll to position [0, 0]
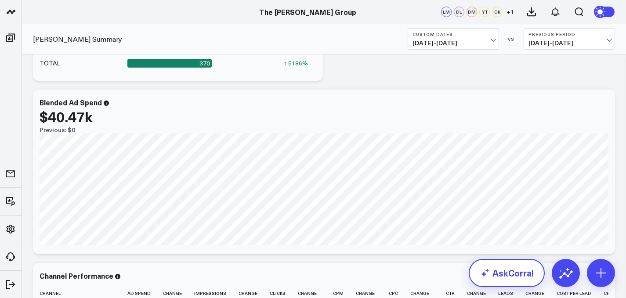
click at [528, 273] on link "AskCorral" at bounding box center [507, 273] width 76 height 28
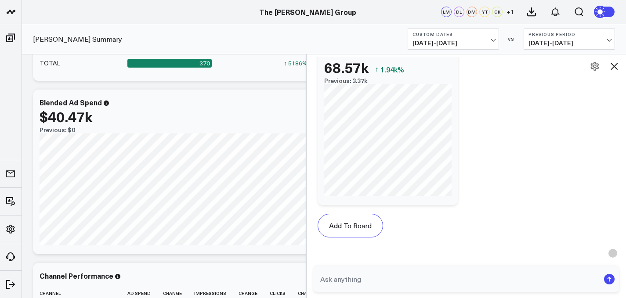
click at [489, 46] on span "[DATE] - [DATE]" at bounding box center [454, 43] width 82 height 7
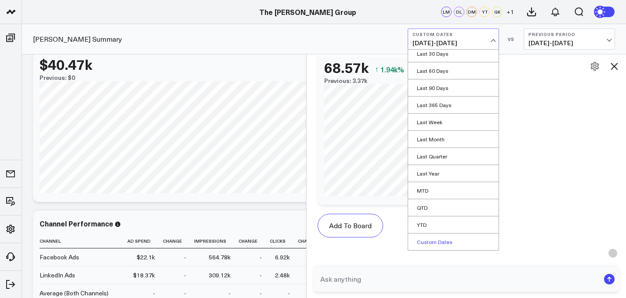
click at [447, 234] on link "Custom Dates" at bounding box center [453, 242] width 91 height 17
select select "8"
select select "2025"
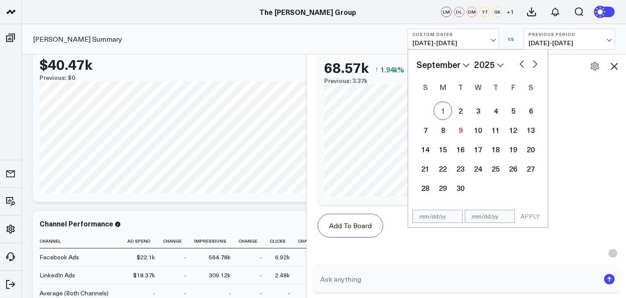
click at [443, 113] on div "1" at bounding box center [443, 111] width 18 height 18
type input "[DATE]"
select select "8"
select select "2025"
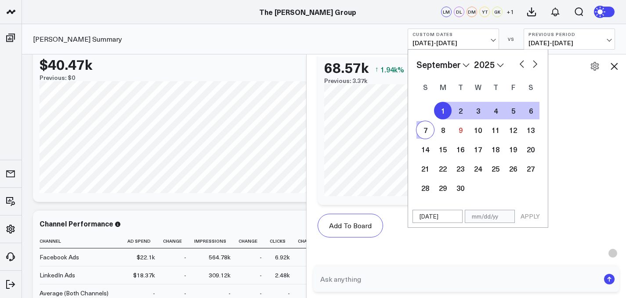
click at [425, 133] on div "7" at bounding box center [426, 130] width 18 height 18
type input "[DATE]"
select select "8"
select select "2025"
click at [528, 215] on button "APPLY" at bounding box center [530, 216] width 26 height 13
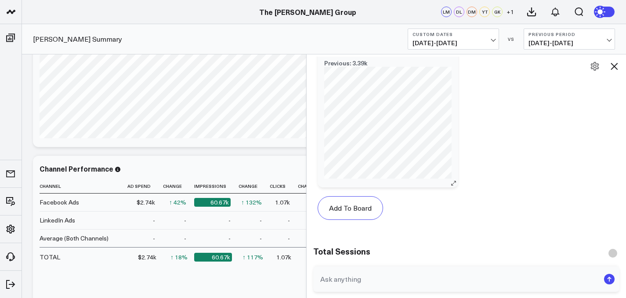
scroll to position [557, 0]
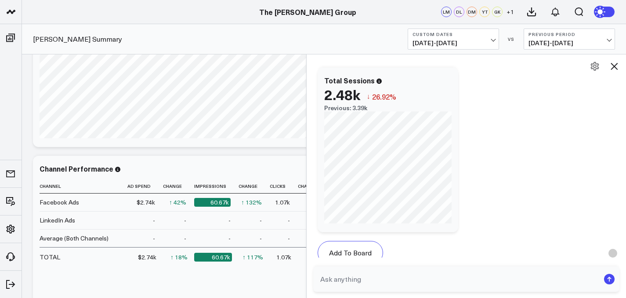
click at [614, 65] on icon at bounding box center [614, 66] width 11 height 11
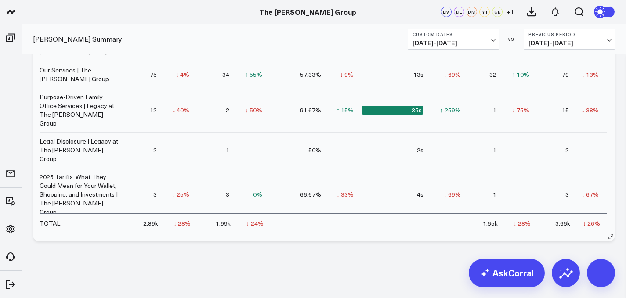
scroll to position [1485, 0]
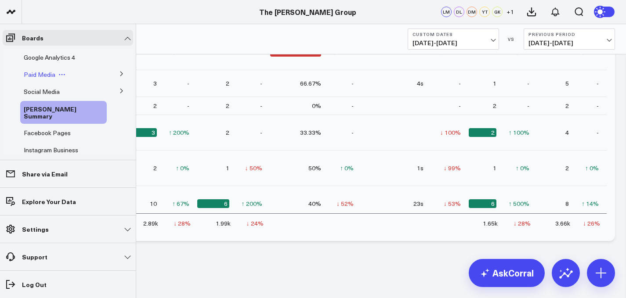
click at [48, 70] on div "Paid Media" at bounding box center [63, 75] width 87 height 16
click at [45, 77] on span "Paid Media" at bounding box center [40, 74] width 32 height 8
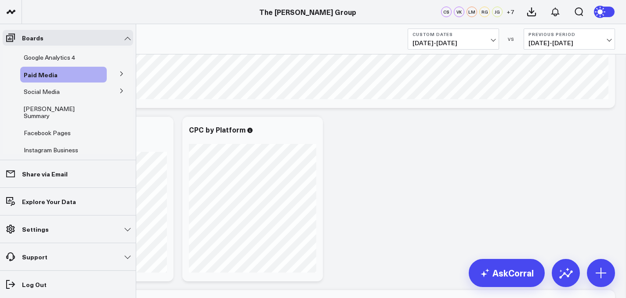
scroll to position [336, 0]
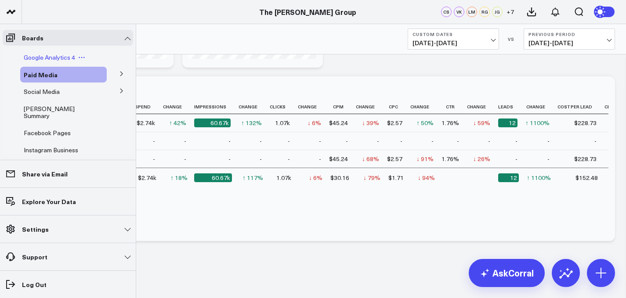
click at [53, 55] on span "Google Analytics 4" at bounding box center [49, 57] width 51 height 8
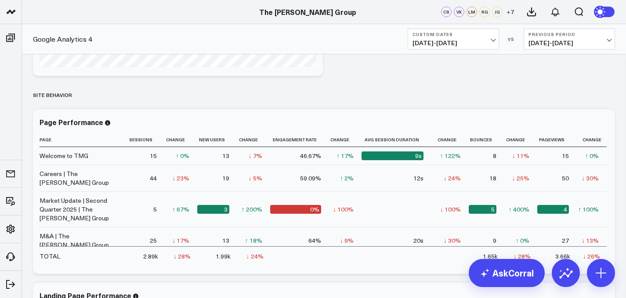
scroll to position [1992, 0]
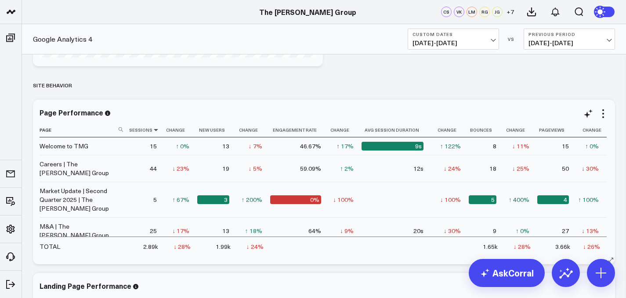
click at [155, 131] on icon at bounding box center [156, 129] width 7 height 5
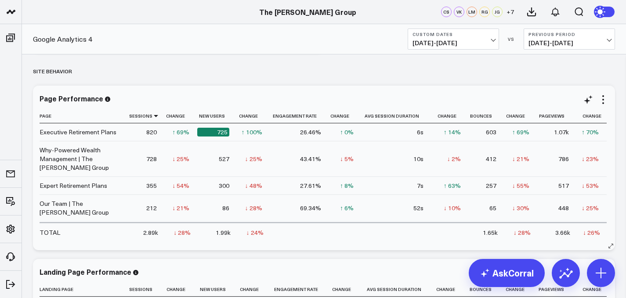
scroll to position [5, 0]
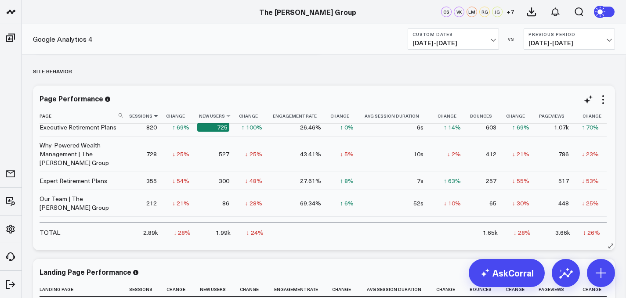
click at [211, 118] on th "New Users" at bounding box center [217, 116] width 40 height 15
click at [225, 118] on icon at bounding box center [228, 115] width 7 height 5
click at [226, 116] on icon at bounding box center [228, 115] width 7 height 5
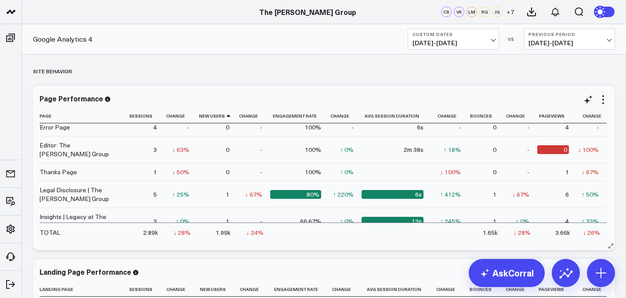
scroll to position [0, 0]
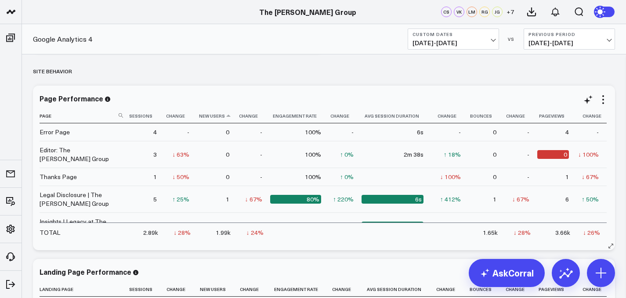
click at [225, 120] on th "New Users" at bounding box center [217, 116] width 40 height 15
click at [227, 119] on th "New Users" at bounding box center [217, 116] width 40 height 15
click at [225, 118] on th "New Users" at bounding box center [217, 116] width 40 height 15
click at [151, 121] on th "Sessions" at bounding box center [145, 116] width 37 height 15
click at [155, 116] on icon at bounding box center [156, 115] width 7 height 5
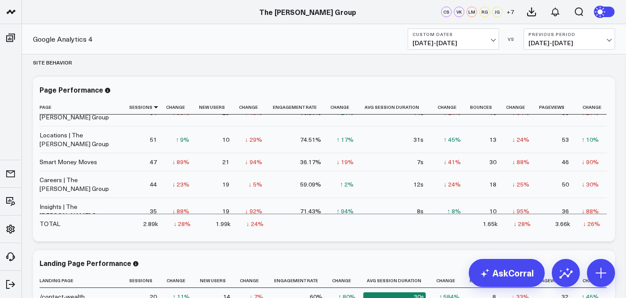
scroll to position [1995, 0]
